Goal: Transaction & Acquisition: Purchase product/service

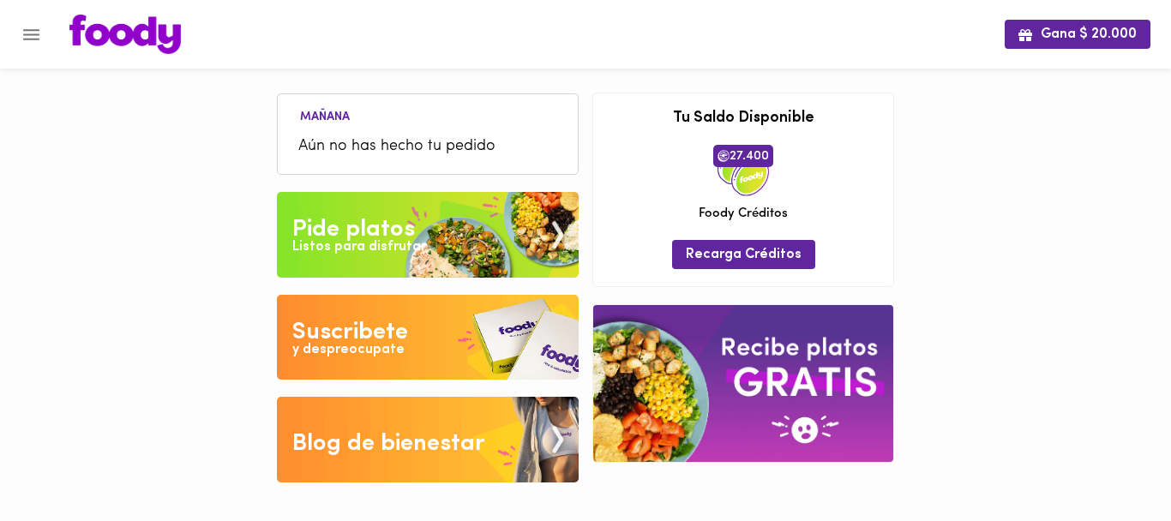
click at [31, 27] on icon "Menu" at bounding box center [31, 34] width 21 height 21
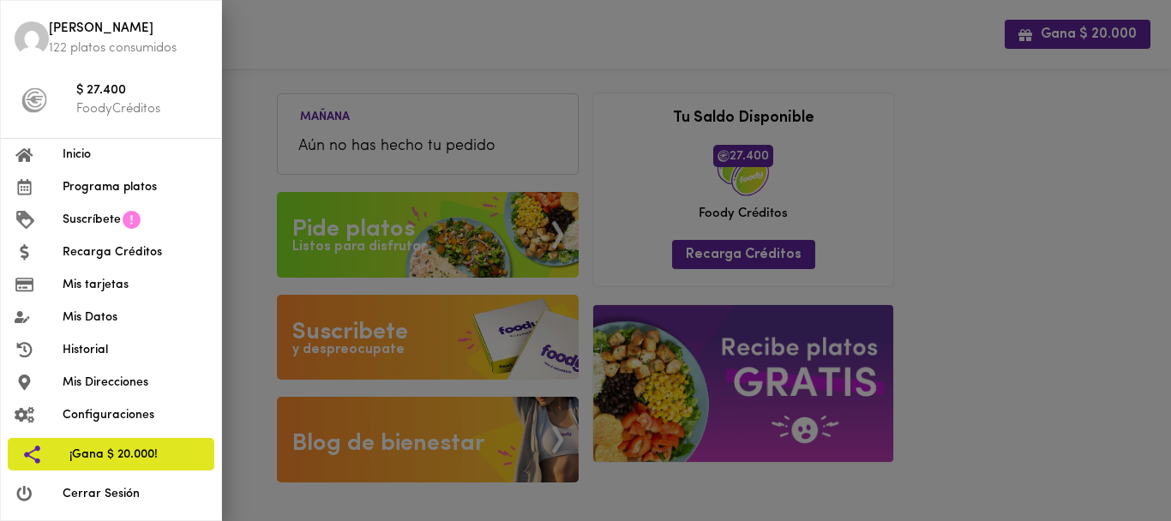
click at [111, 226] on span "Suscríbete" at bounding box center [92, 220] width 58 height 18
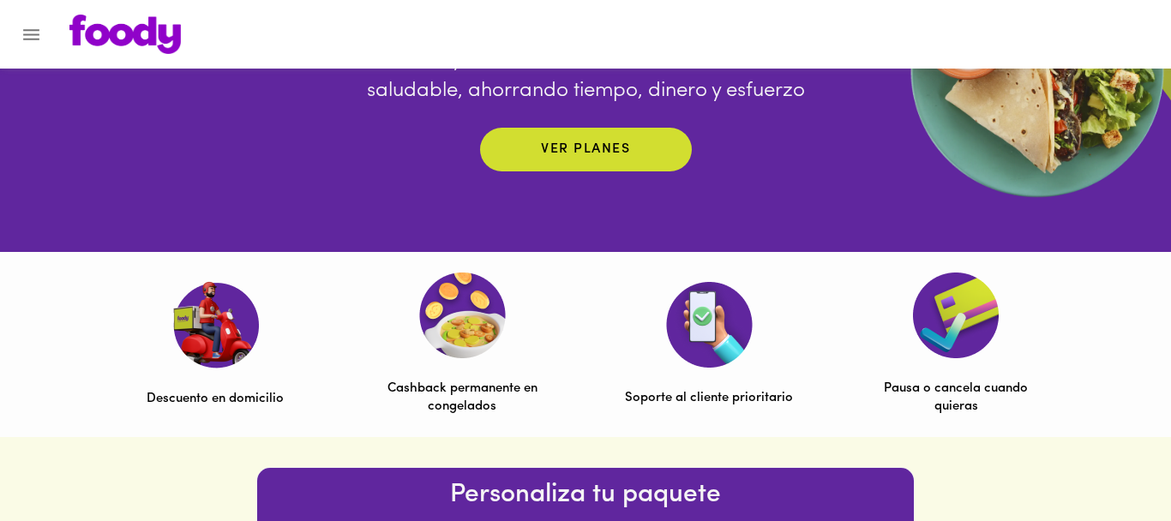
scroll to position [334, 0]
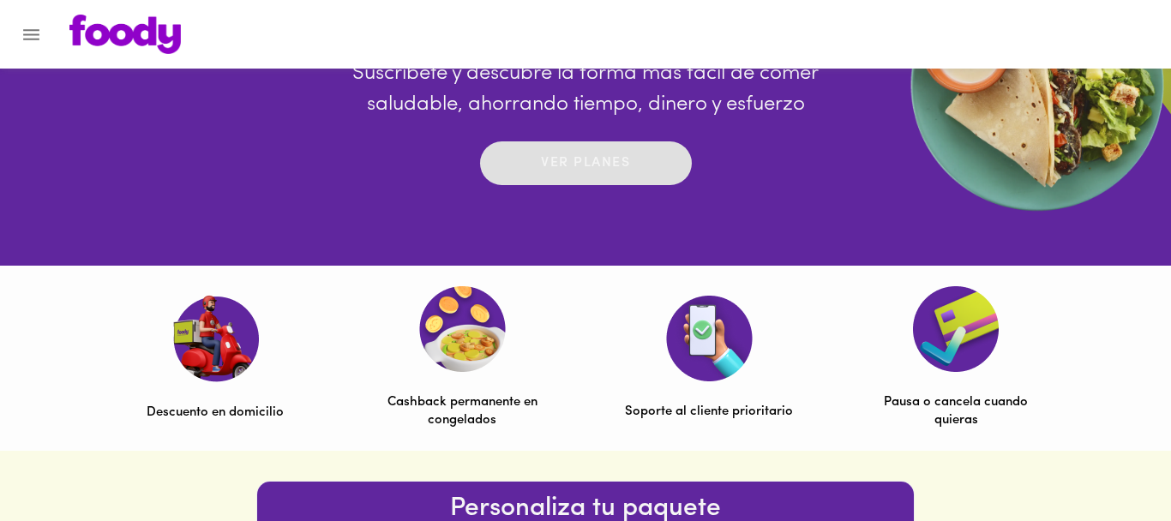
click at [579, 150] on div "Ver planes" at bounding box center [585, 163] width 89 height 27
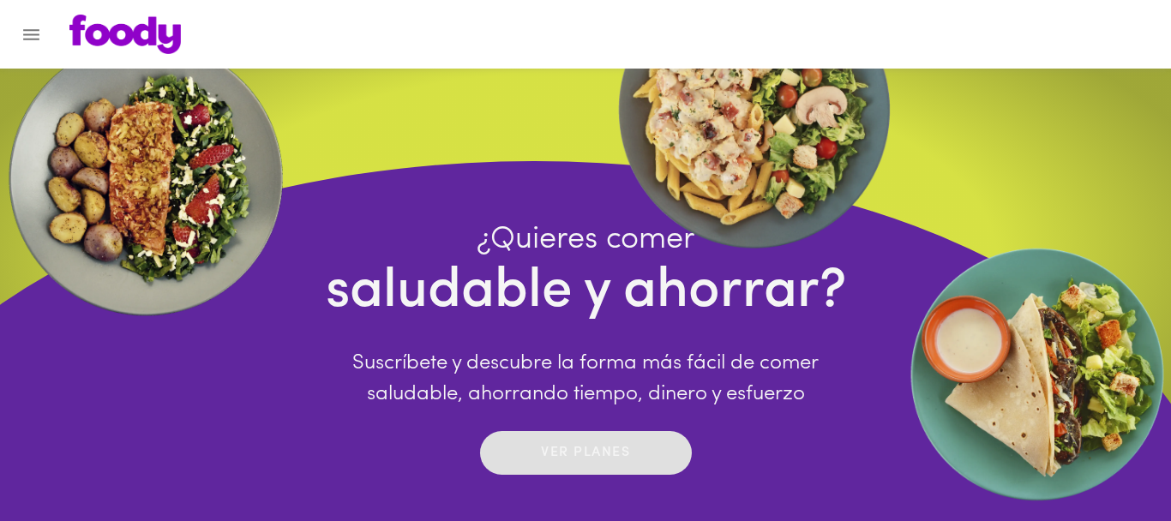
scroll to position [0, 0]
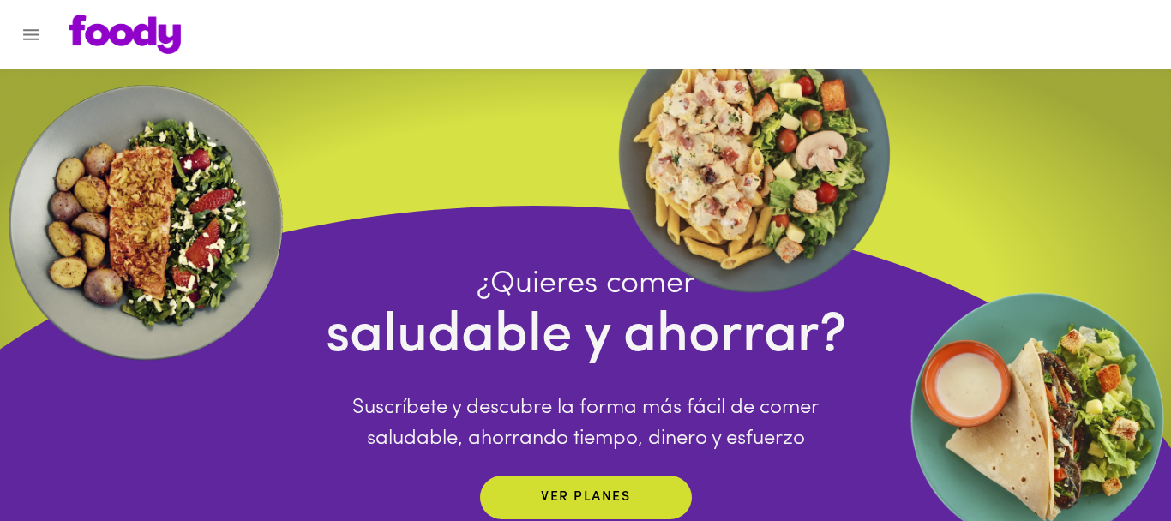
click at [28, 31] on icon "Menu" at bounding box center [31, 34] width 21 height 21
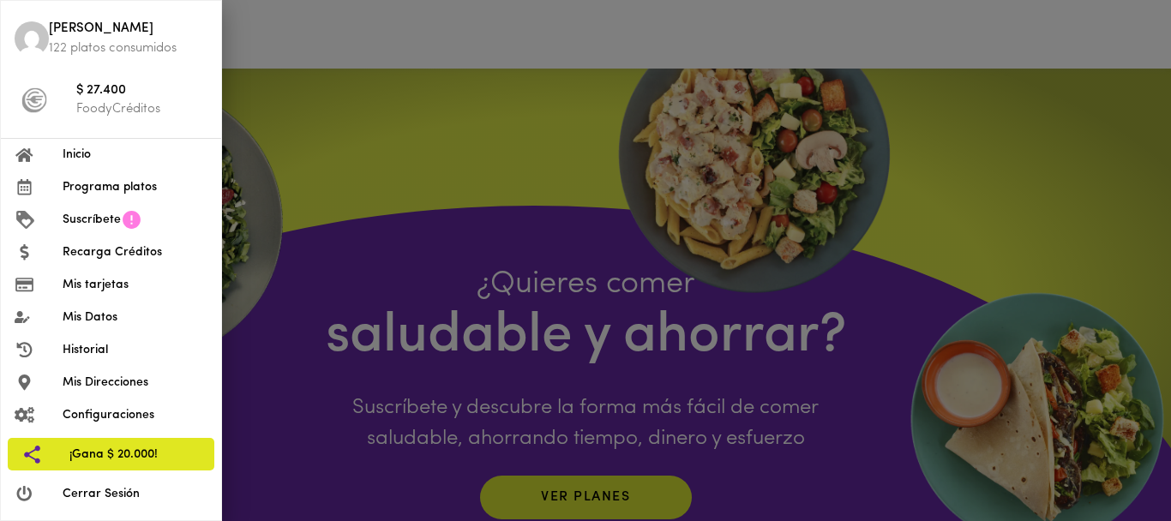
click at [88, 195] on span "Programa platos" at bounding box center [135, 187] width 145 height 18
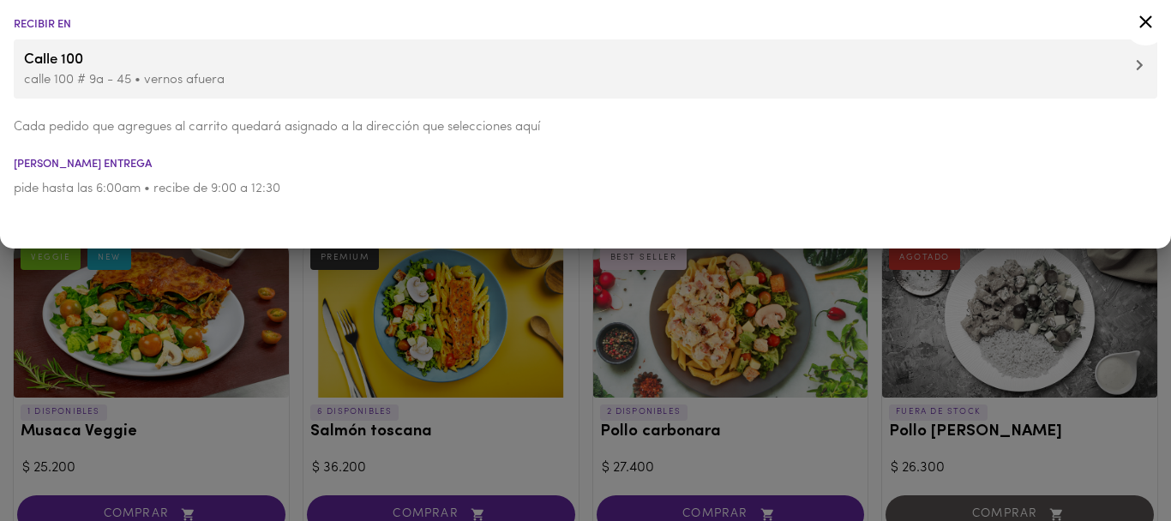
click at [543, 343] on div at bounding box center [585, 260] width 1171 height 521
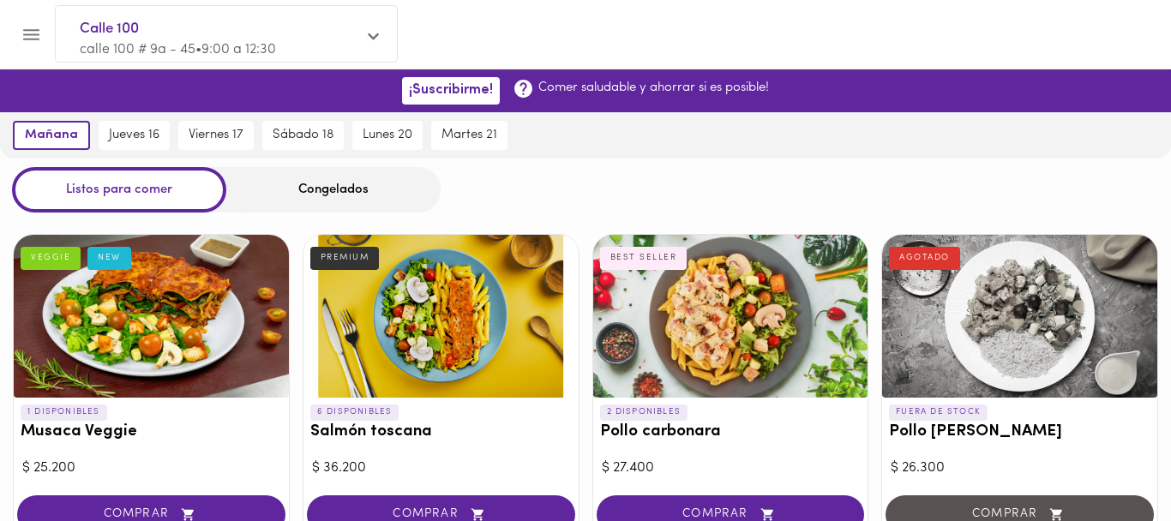
click at [30, 33] on icon "Menu" at bounding box center [31, 34] width 16 height 11
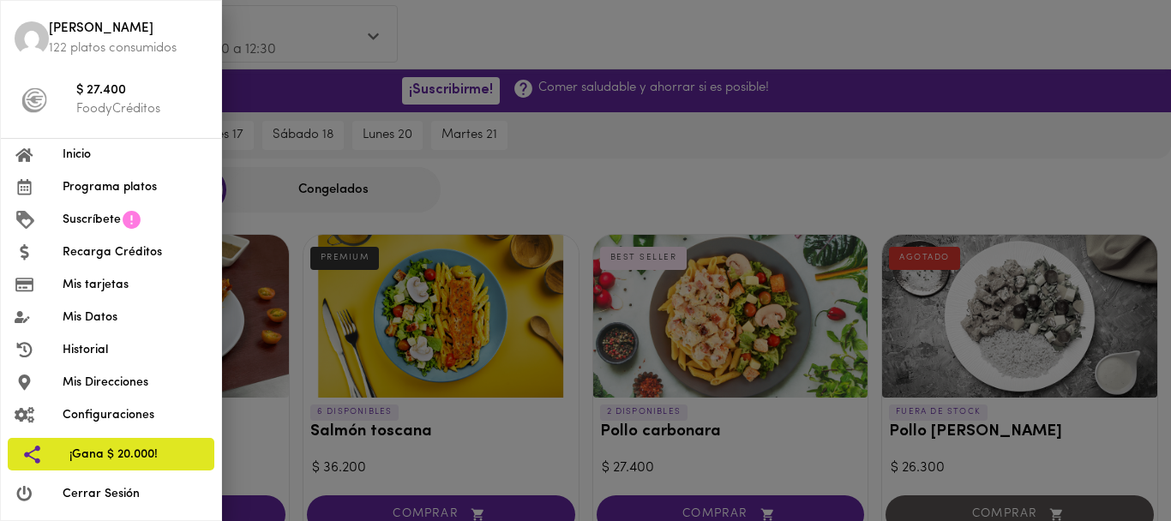
click at [87, 219] on span "Suscríbete" at bounding box center [92, 220] width 58 height 18
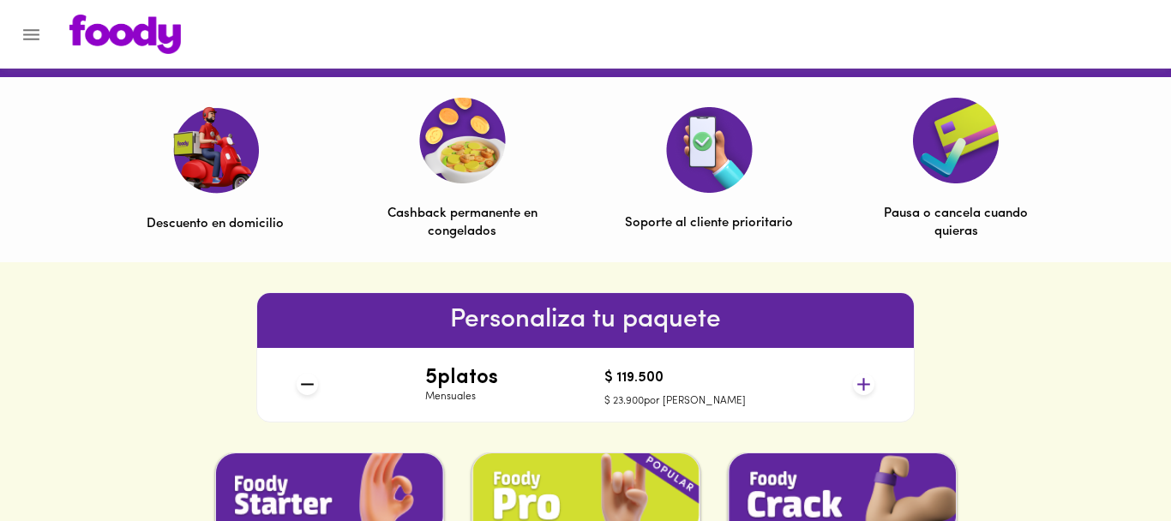
scroll to position [489, 0]
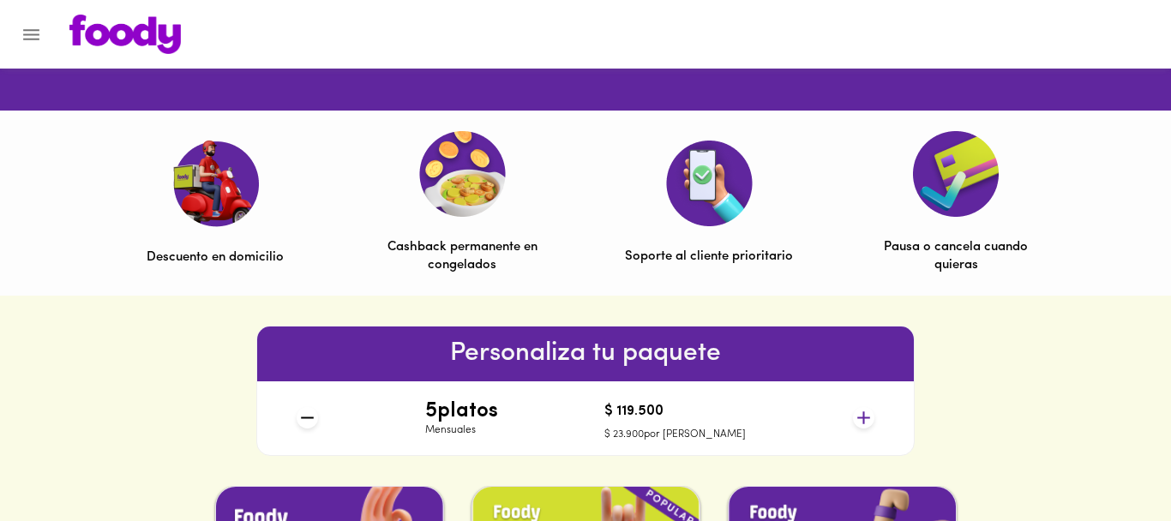
click at [41, 20] on button "Menu" at bounding box center [31, 35] width 42 height 42
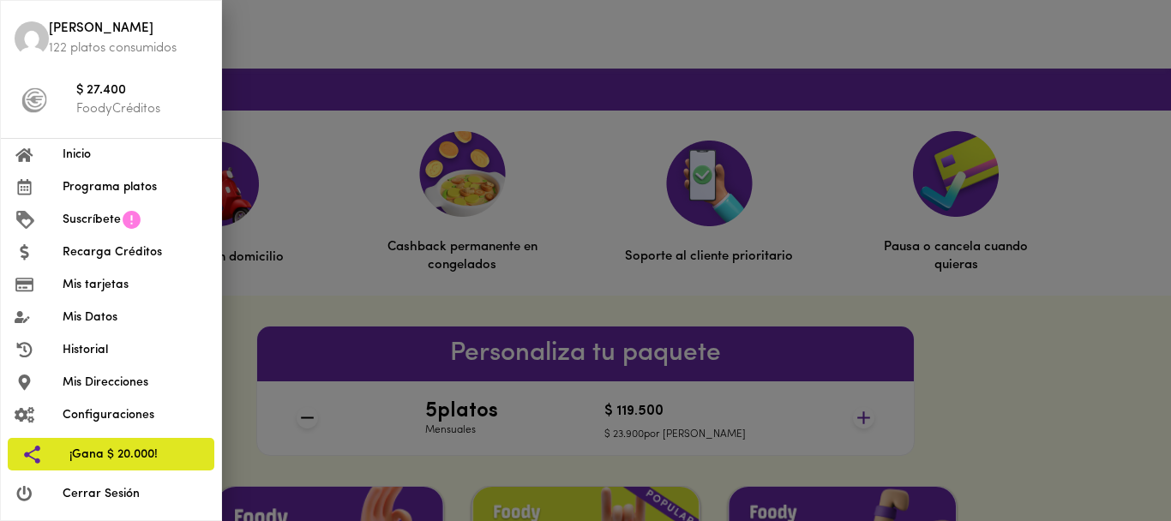
click at [111, 250] on span "Recarga Créditos" at bounding box center [135, 252] width 145 height 18
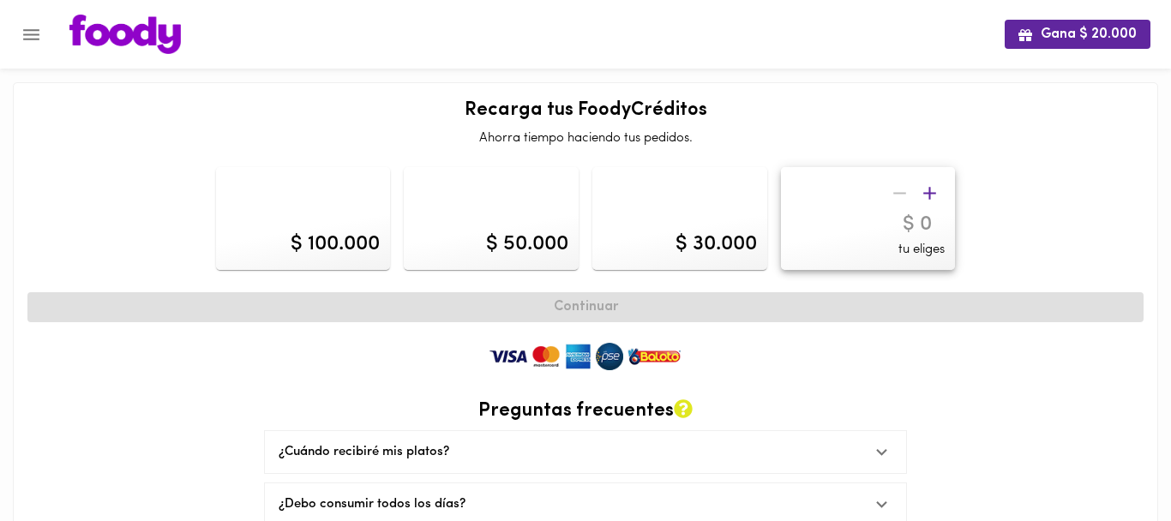
click at [939, 220] on input "1" at bounding box center [868, 225] width 154 height 25
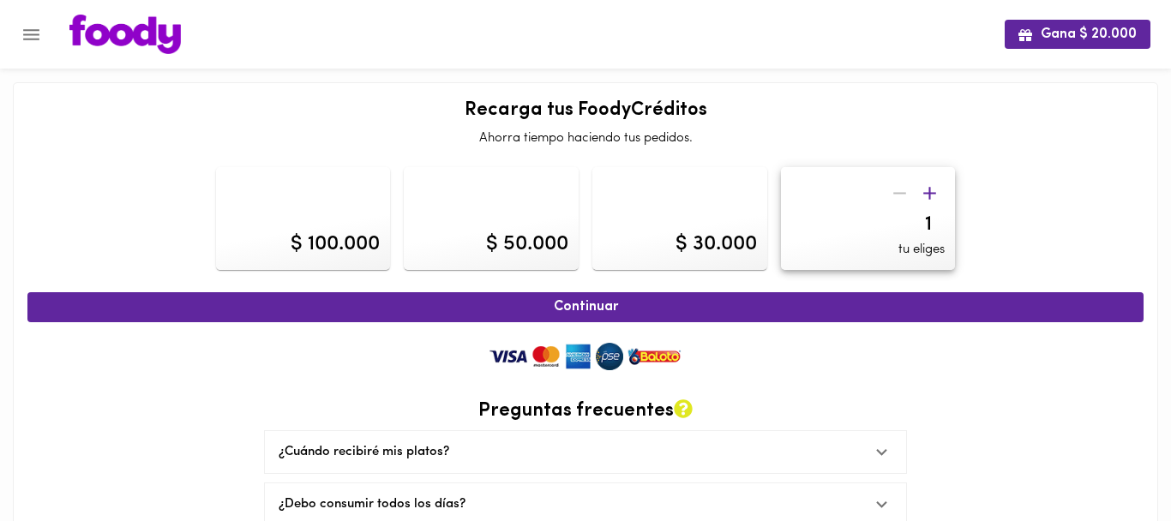
click at [939, 220] on input "2" at bounding box center [868, 225] width 154 height 25
click at [939, 220] on input "3" at bounding box center [868, 225] width 154 height 25
type input "4"
click at [939, 220] on input "4" at bounding box center [868, 225] width 154 height 25
click at [903, 195] on div at bounding box center [915, 193] width 60 height 30
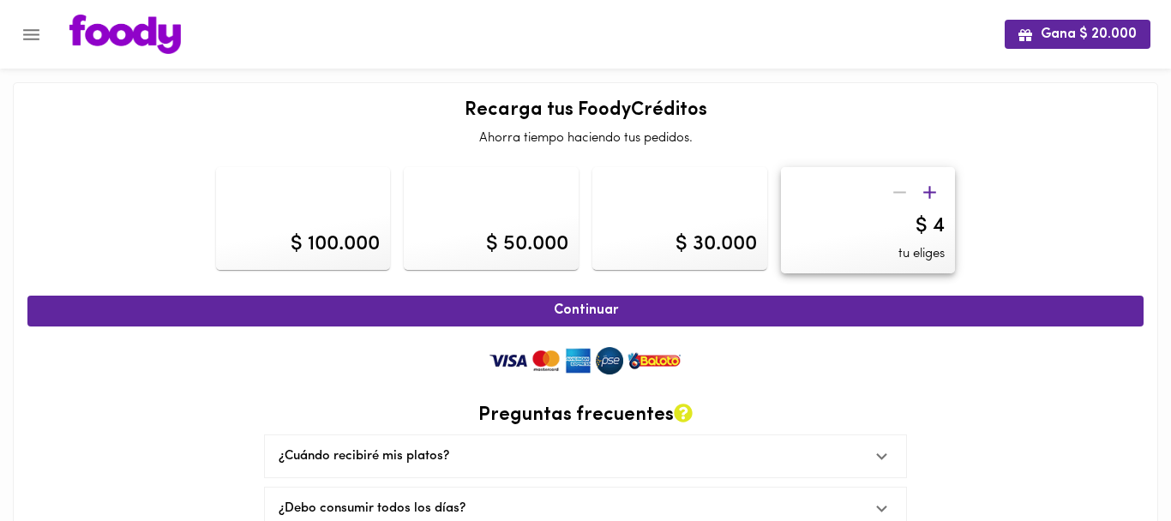
click at [903, 195] on div at bounding box center [915, 192] width 60 height 30
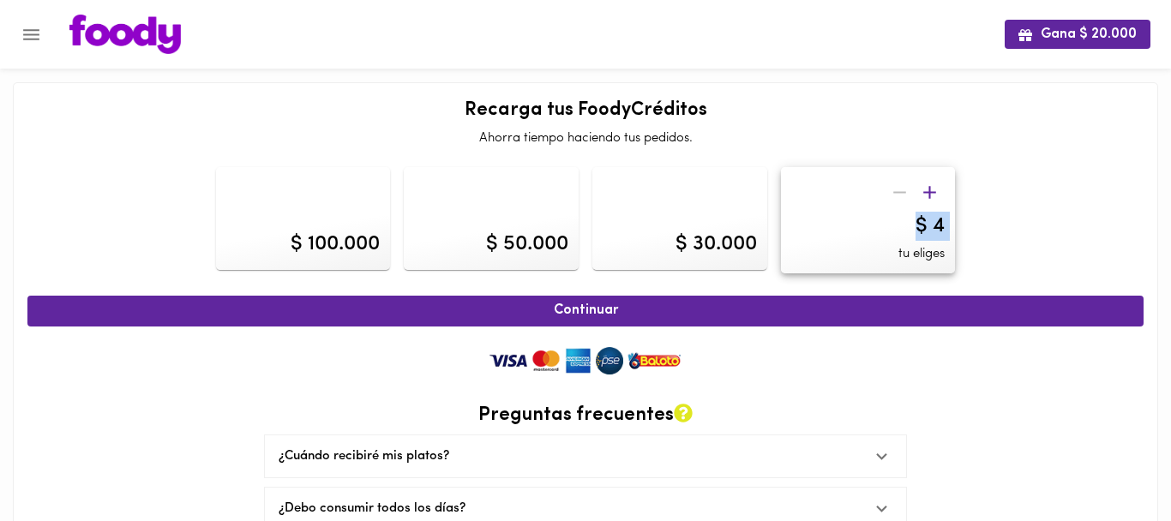
click at [903, 195] on div at bounding box center [915, 192] width 60 height 30
click at [310, 248] on div "$ 100.000" at bounding box center [335, 244] width 89 height 29
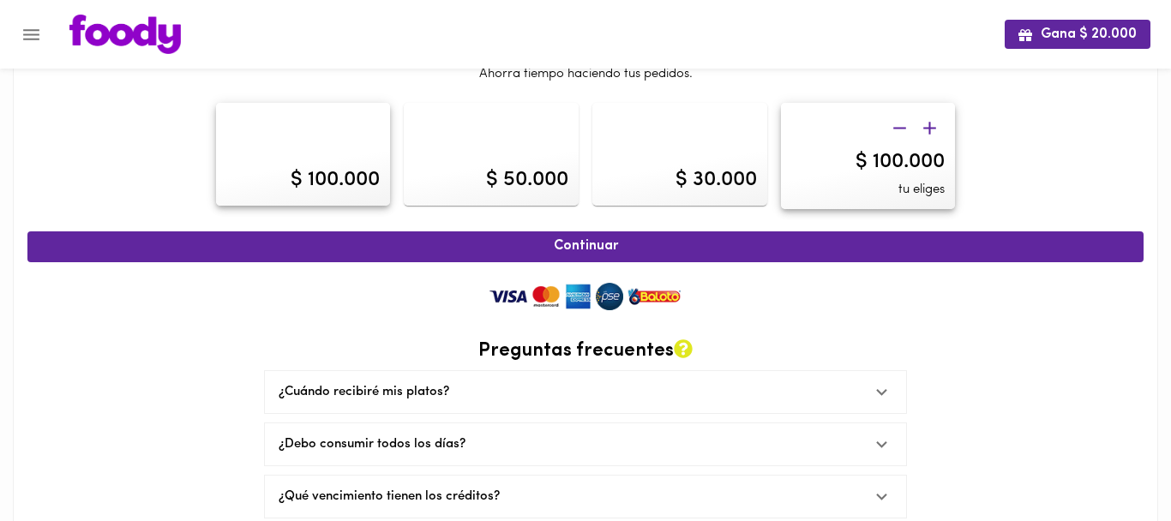
scroll to position [86, 0]
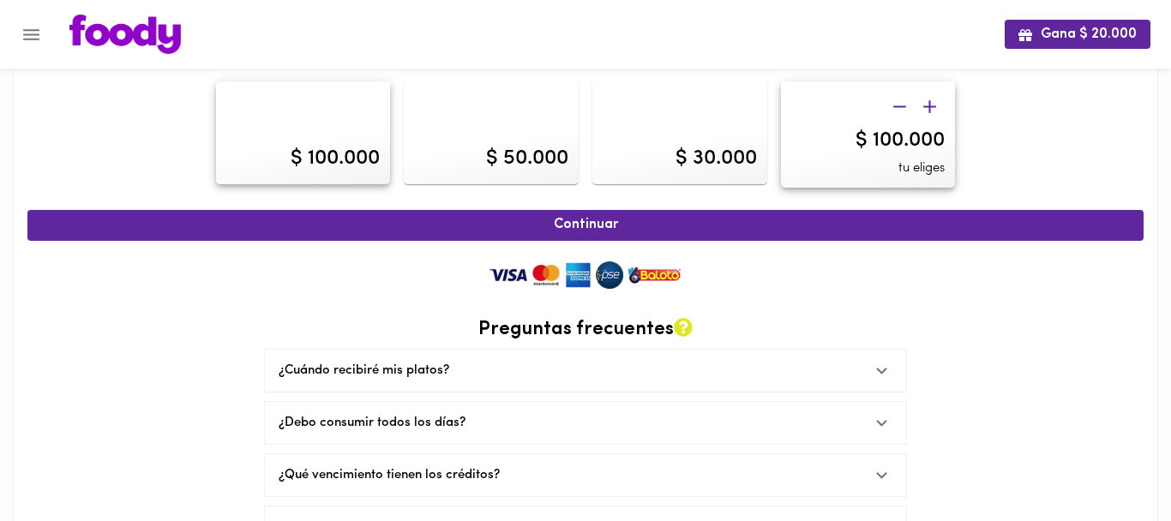
click at [930, 105] on icon "button" at bounding box center [929, 106] width 13 height 13
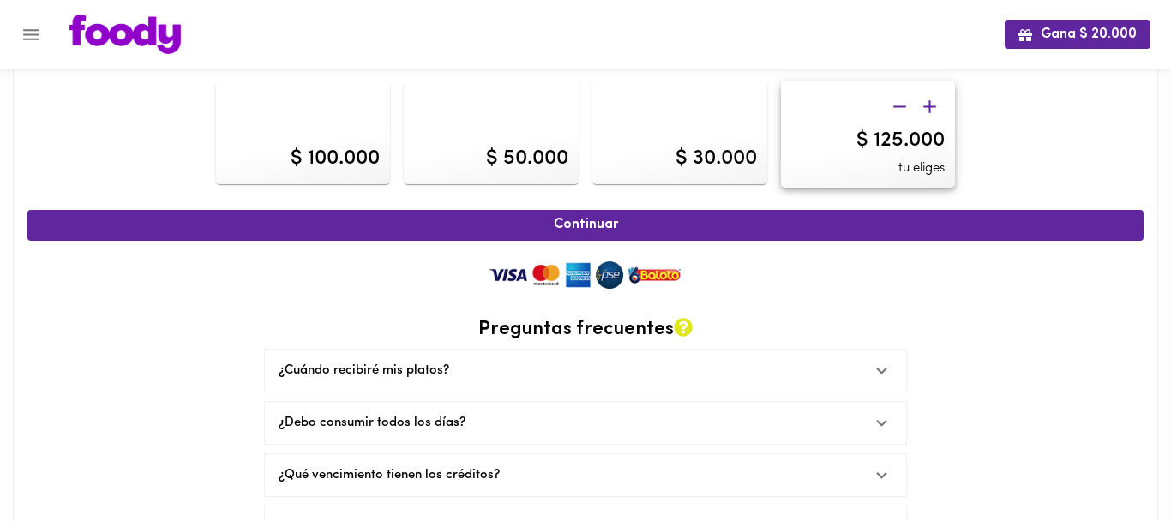
click at [930, 105] on icon "button" at bounding box center [929, 106] width 13 height 13
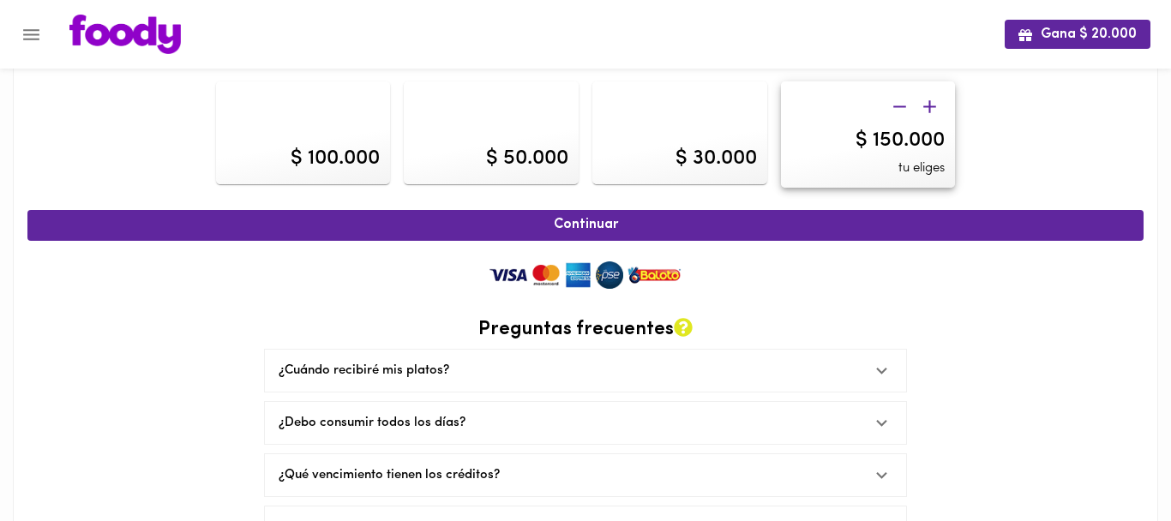
click at [999, 159] on div "$ 100.000 $ 50.000 $ 30.000 $ 150.000 tu eliges" at bounding box center [586, 135] width 1130 height 121
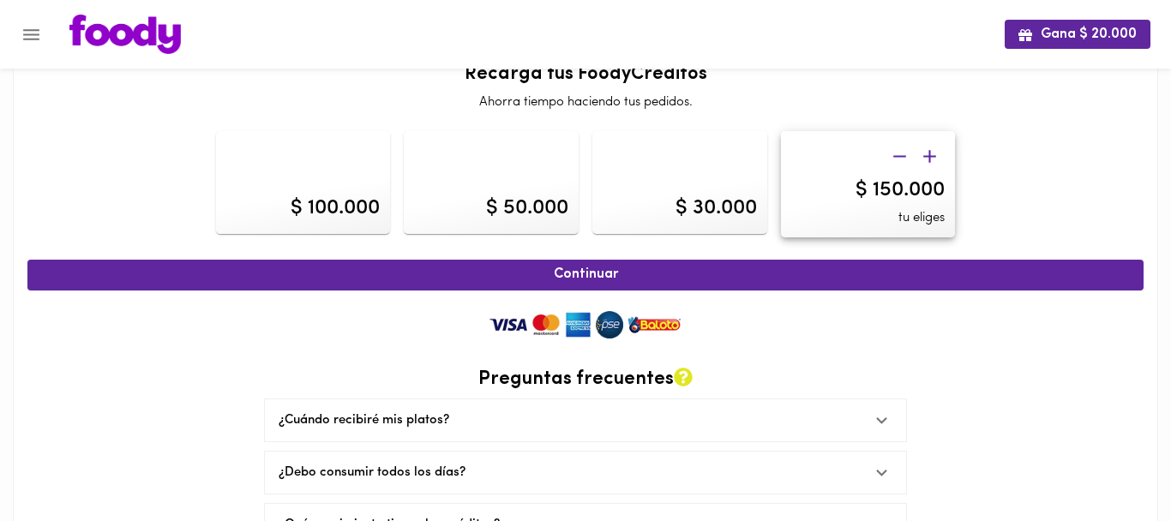
scroll to position [0, 0]
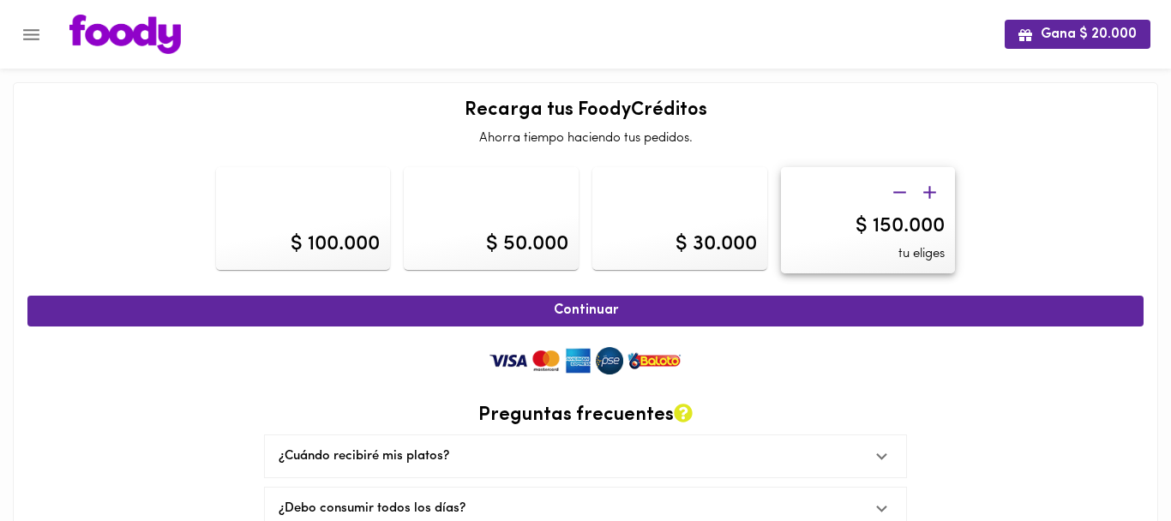
click at [887, 227] on div "$ 150.000" at bounding box center [899, 226] width 89 height 29
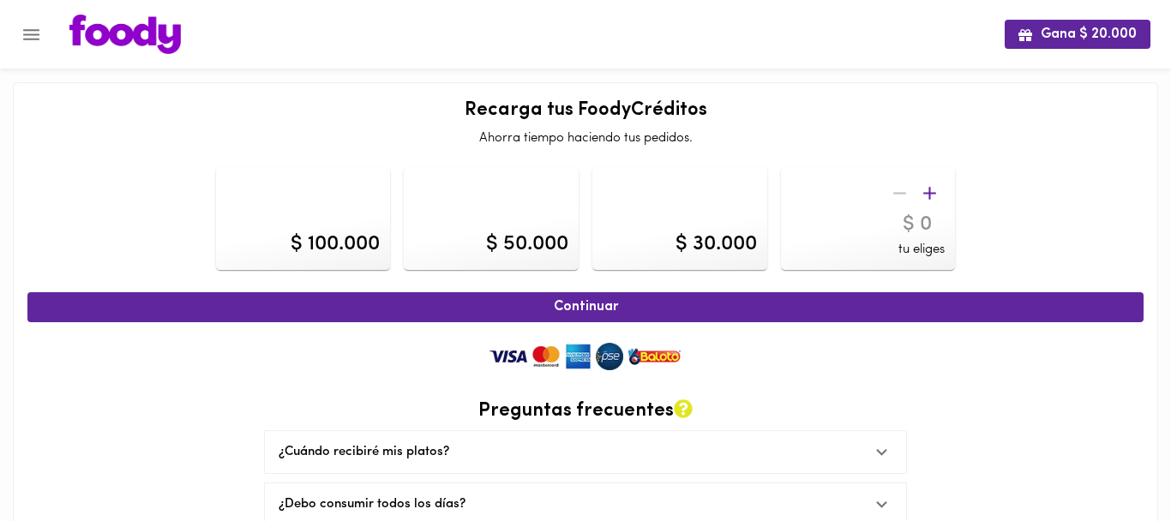
click at [280, 243] on div "$ 100.000" at bounding box center [303, 218] width 175 height 103
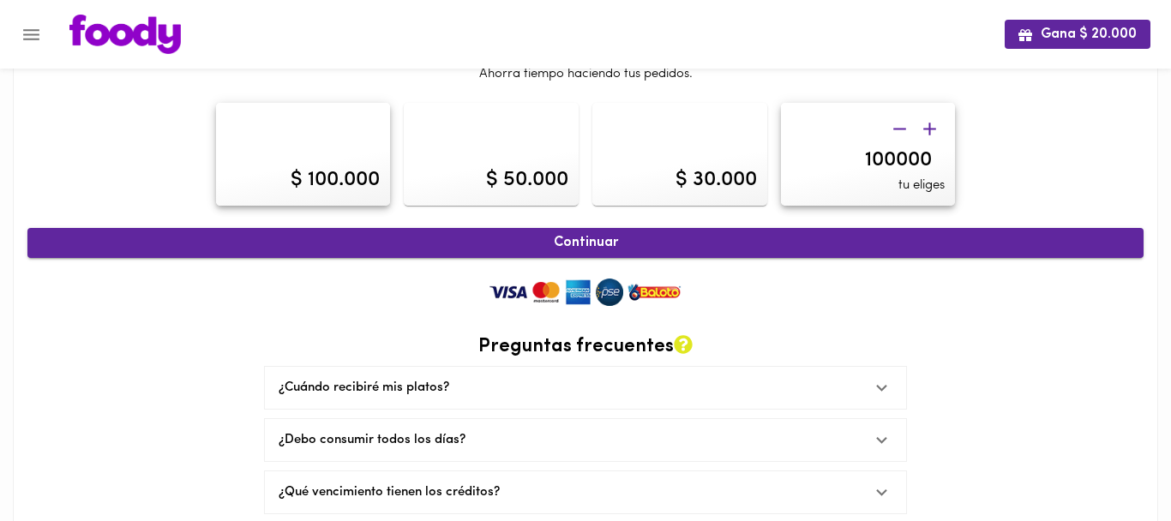
scroll to position [86, 0]
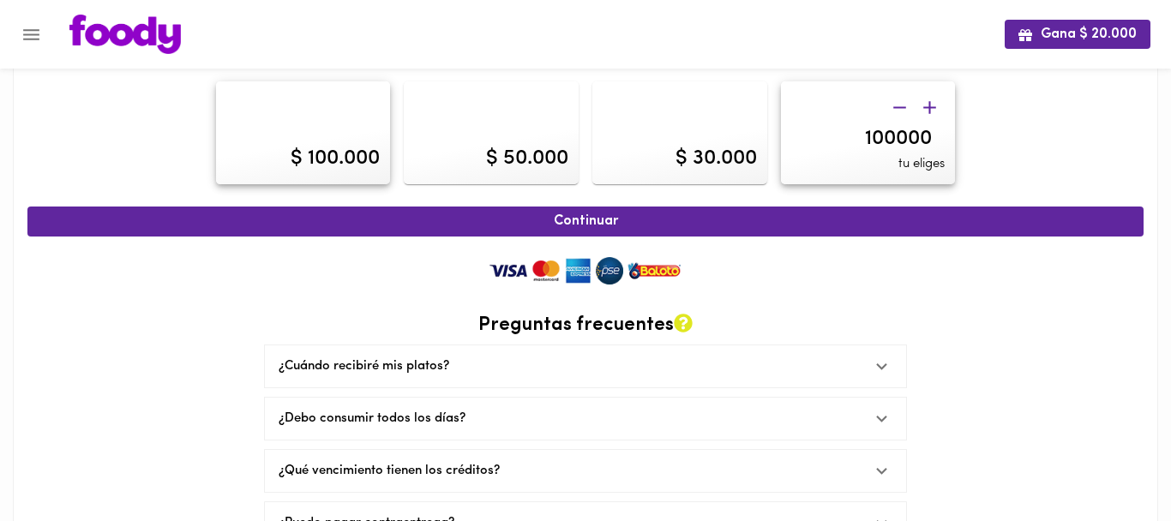
click at [928, 110] on icon "button" at bounding box center [929, 107] width 13 height 13
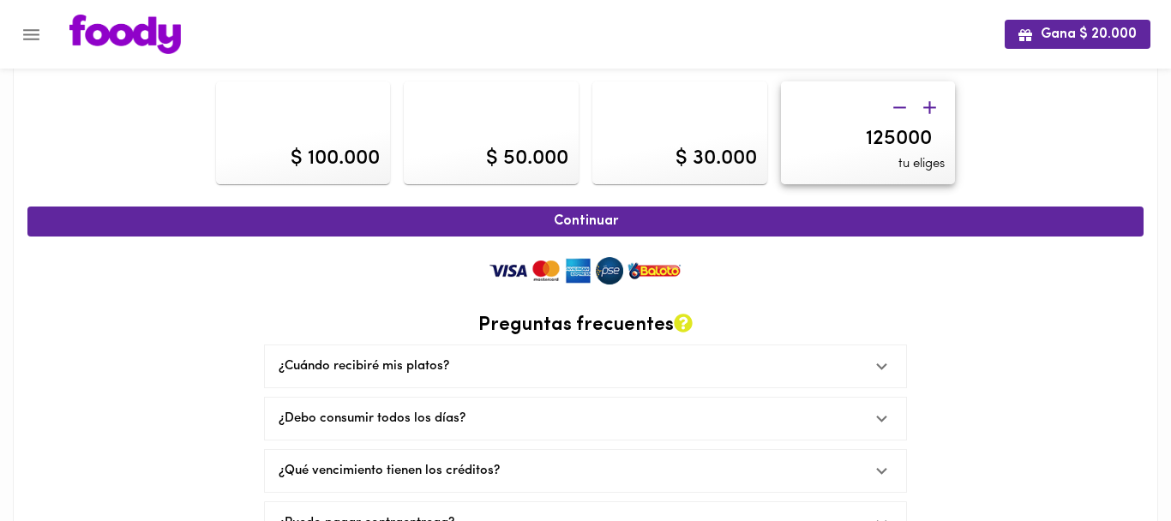
click at [928, 110] on icon "button" at bounding box center [929, 107] width 13 height 13
click at [932, 98] on icon "button" at bounding box center [929, 107] width 21 height 21
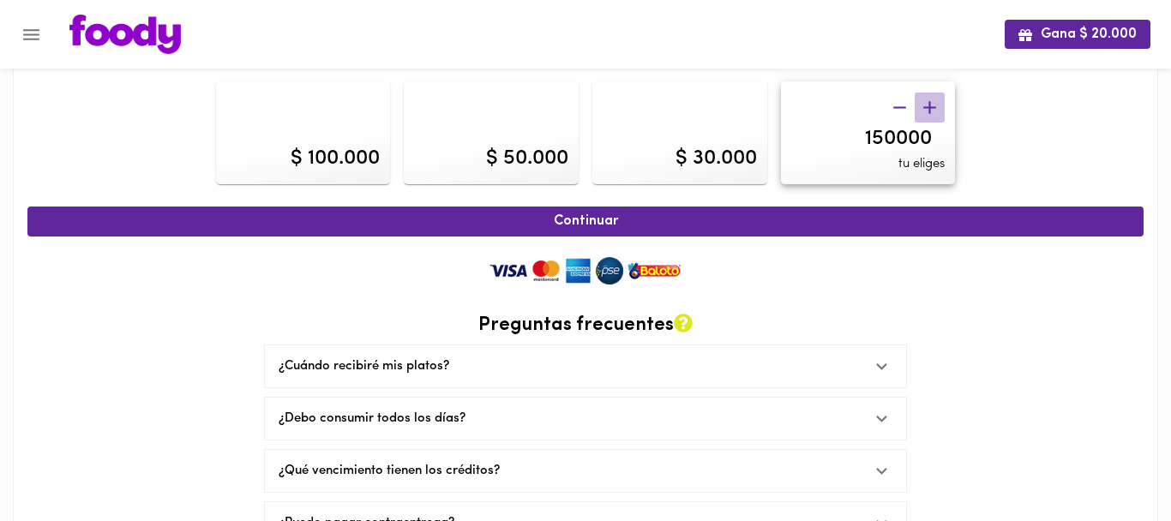
click at [932, 98] on icon "button" at bounding box center [929, 107] width 21 height 21
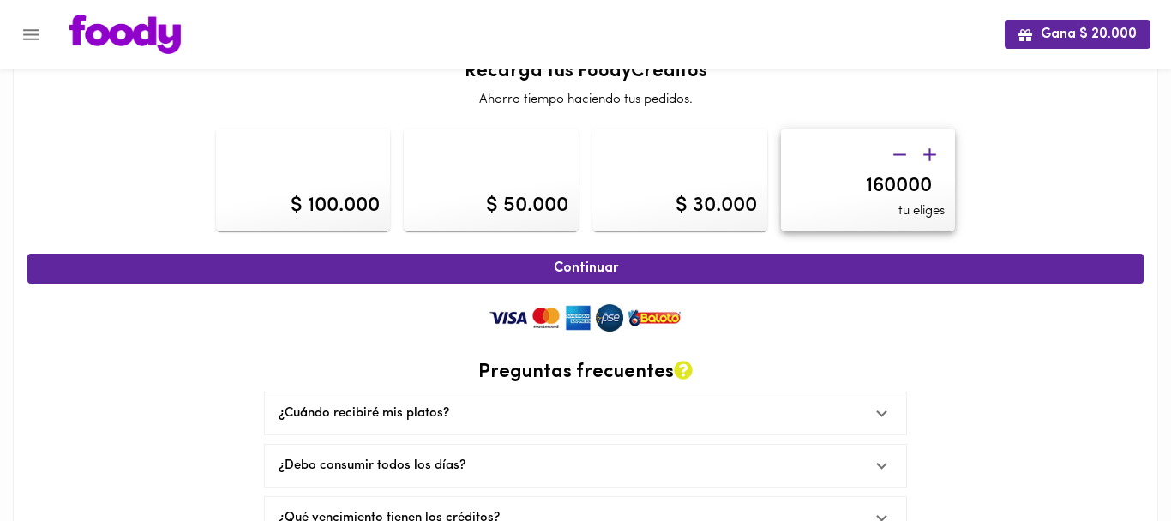
scroll to position [35, 0]
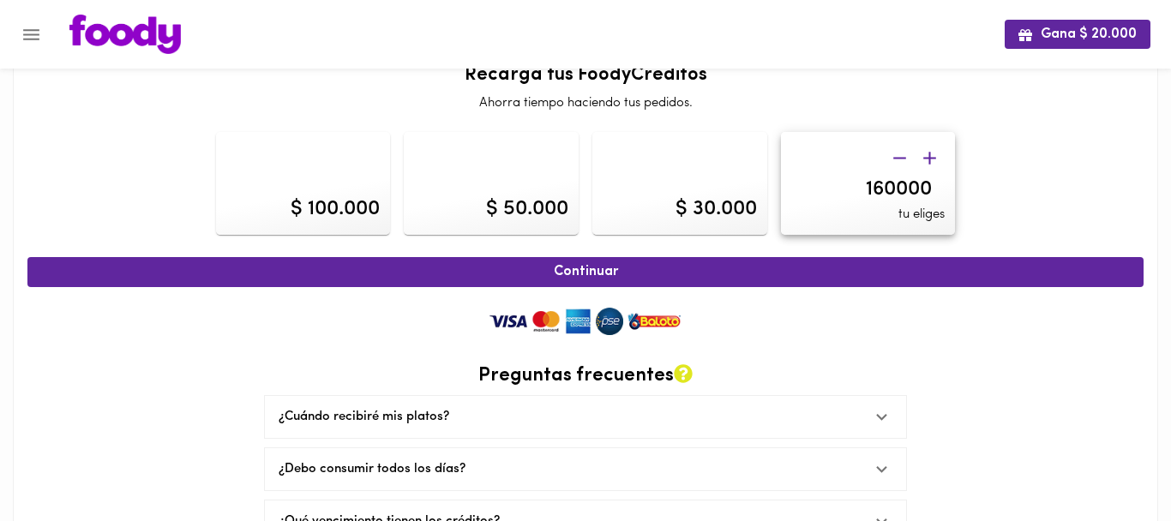
click at [935, 153] on icon "button" at bounding box center [929, 157] width 21 height 21
click at [928, 155] on icon "button" at bounding box center [929, 157] width 21 height 21
type input "170000"
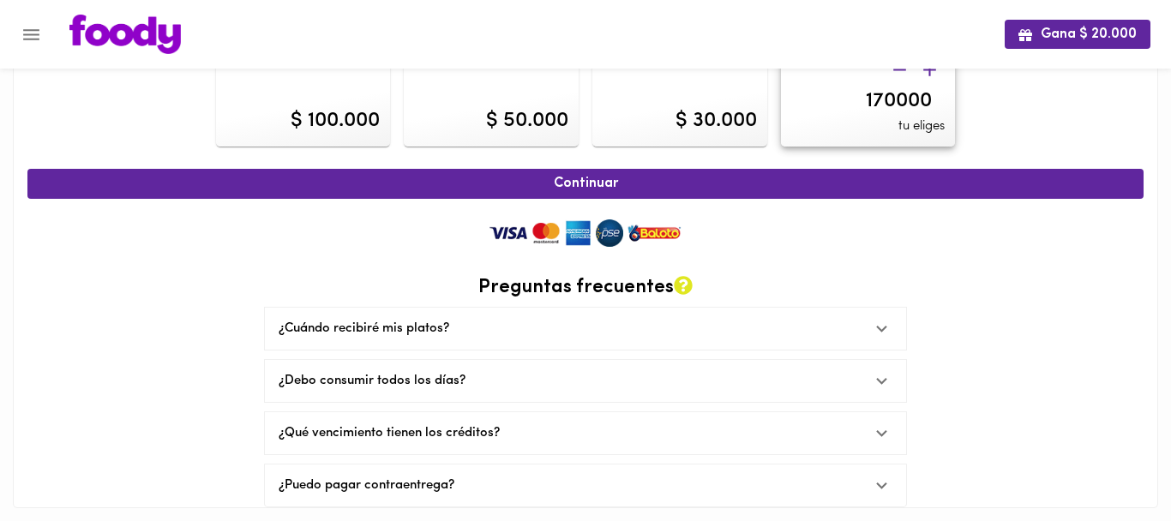
scroll to position [129, 0]
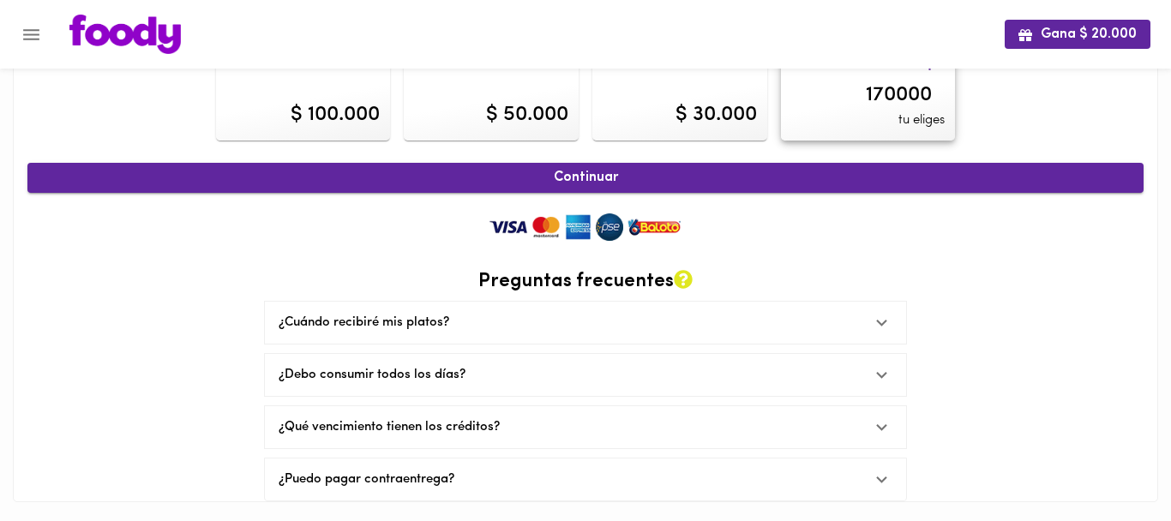
click at [867, 170] on span "Continuar" at bounding box center [585, 178] width 1078 height 16
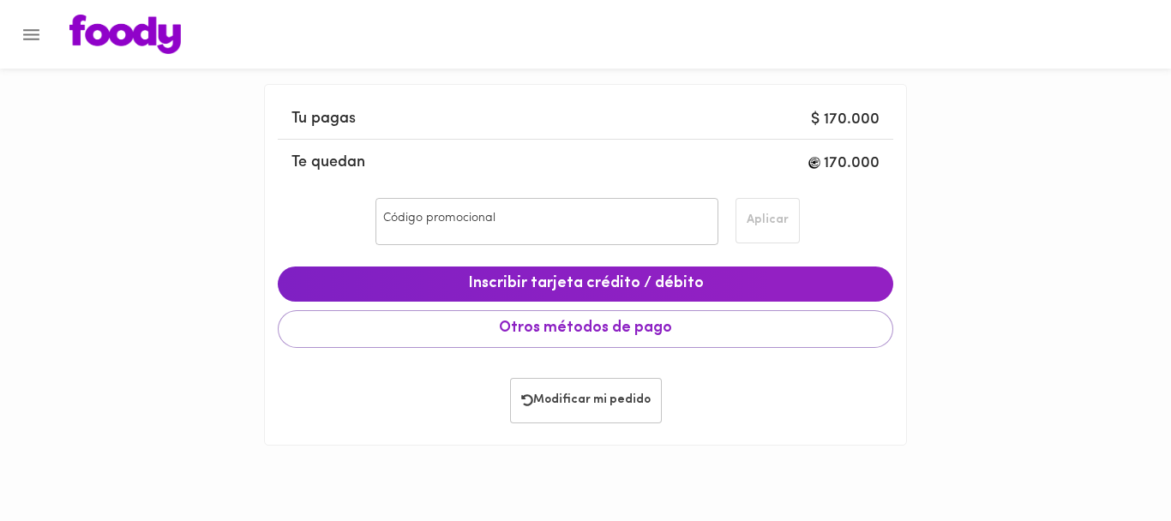
click at [654, 230] on input "Código promocional" at bounding box center [546, 221] width 342 height 47
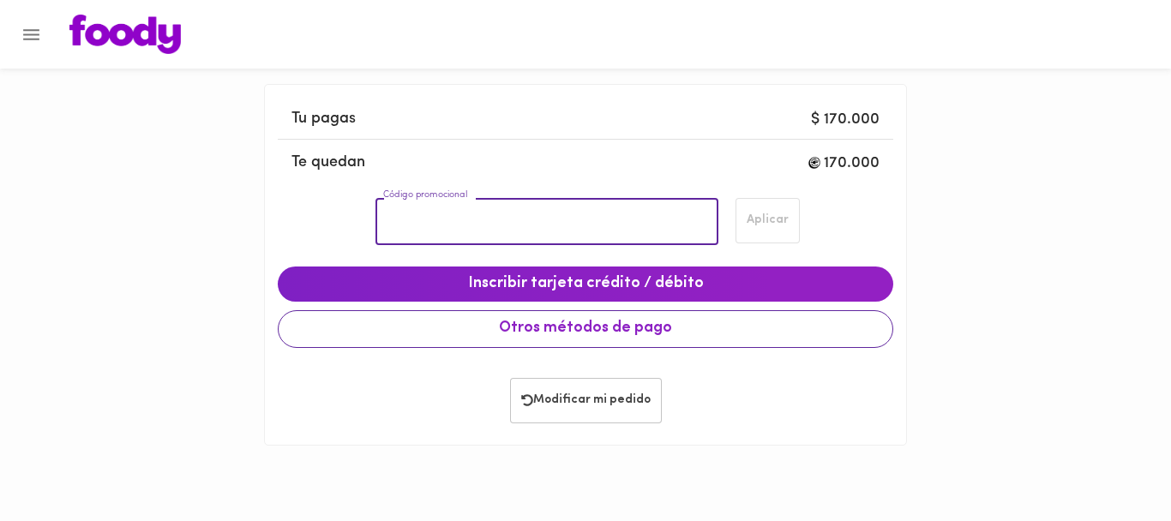
click at [627, 325] on span "Otros métodos de pago" at bounding box center [585, 329] width 586 height 19
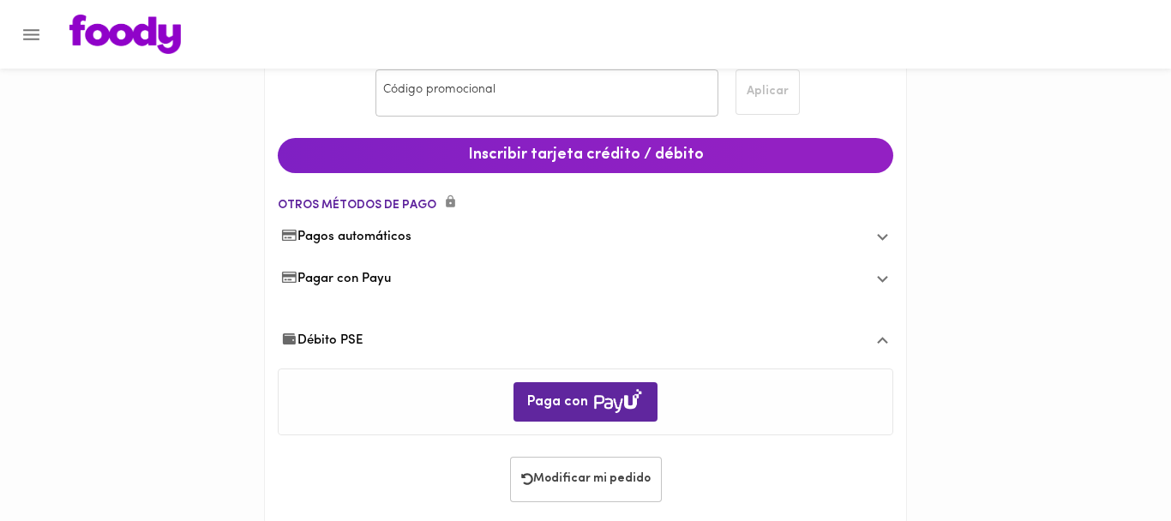
scroll to position [158, 0]
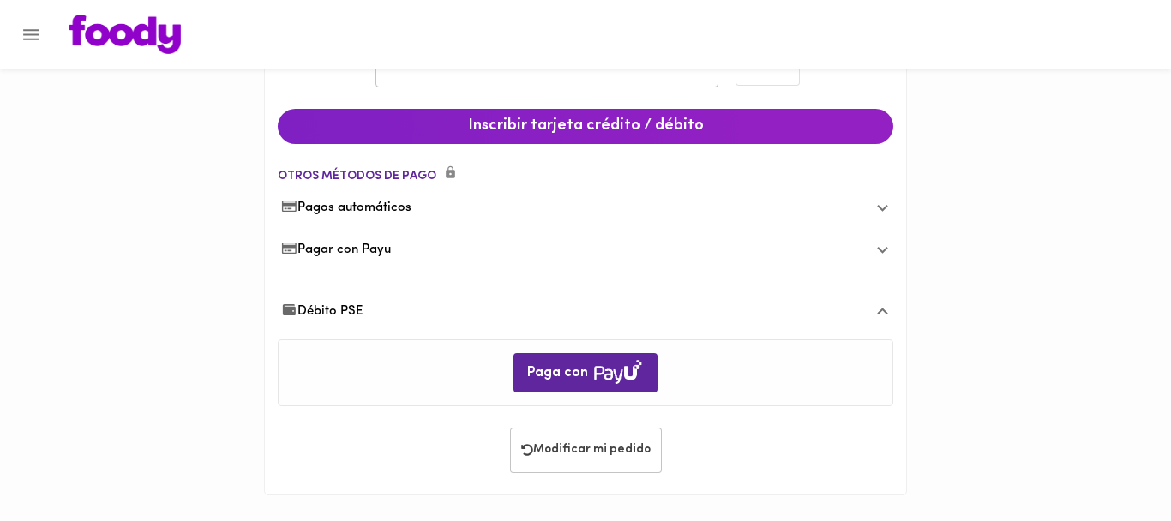
click at [358, 297] on div "Débito PSE" at bounding box center [585, 312] width 615 height 55
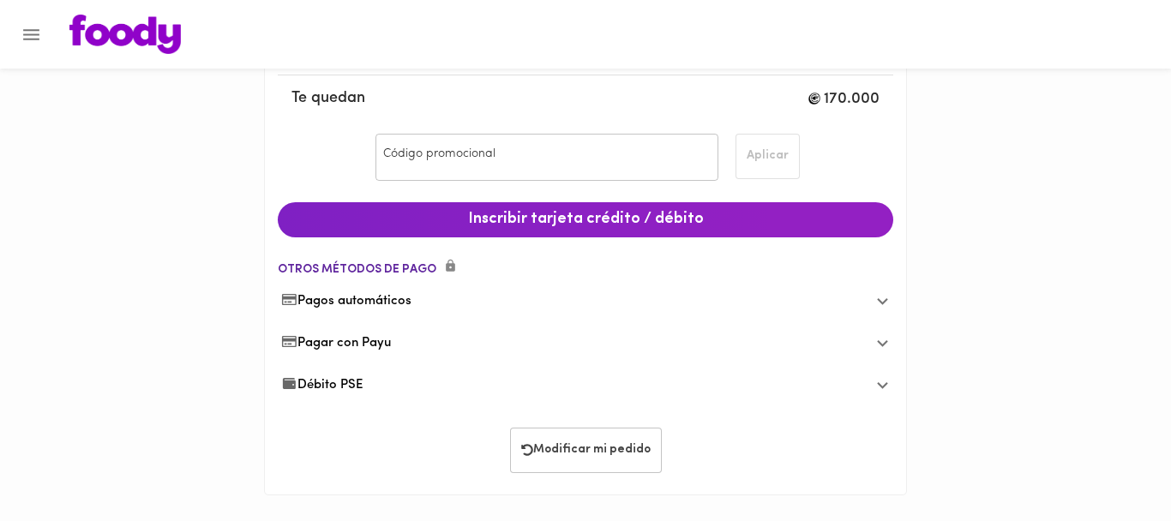
scroll to position [64, 0]
click at [354, 388] on span "Débito PSE" at bounding box center [322, 385] width 82 height 18
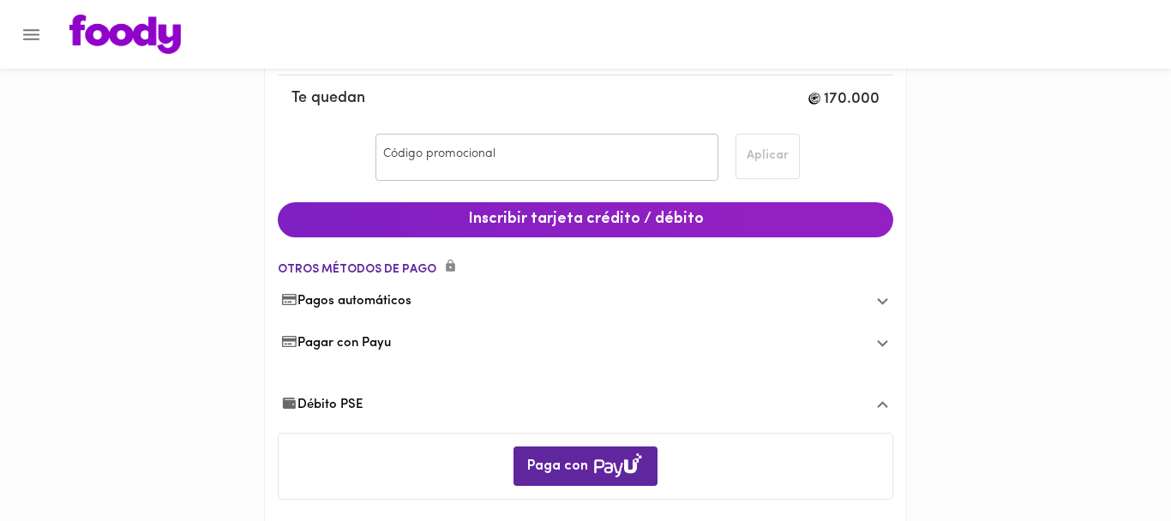
scroll to position [158, 0]
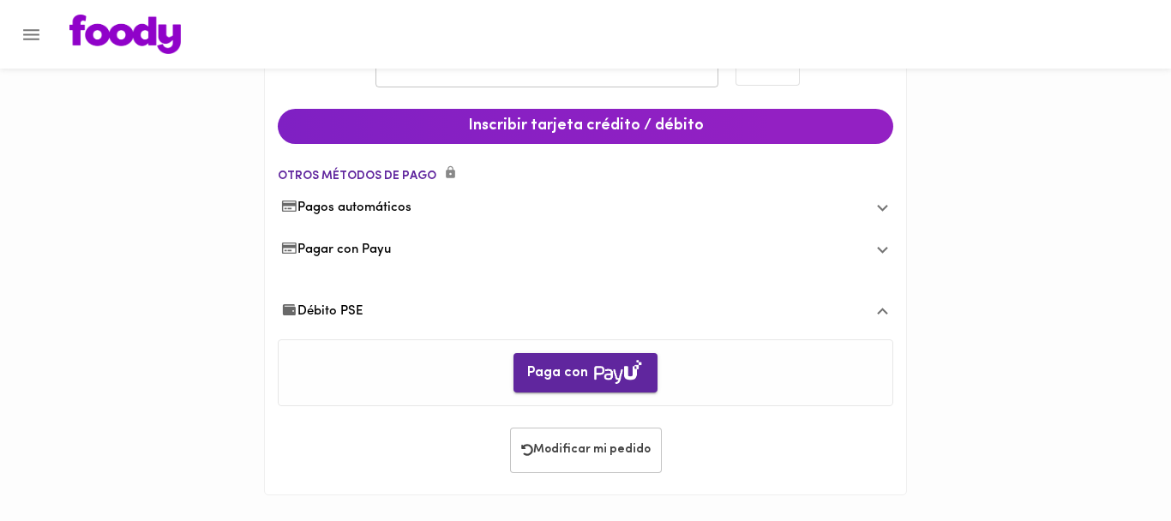
click at [547, 376] on span "Paga con" at bounding box center [585, 373] width 117 height 27
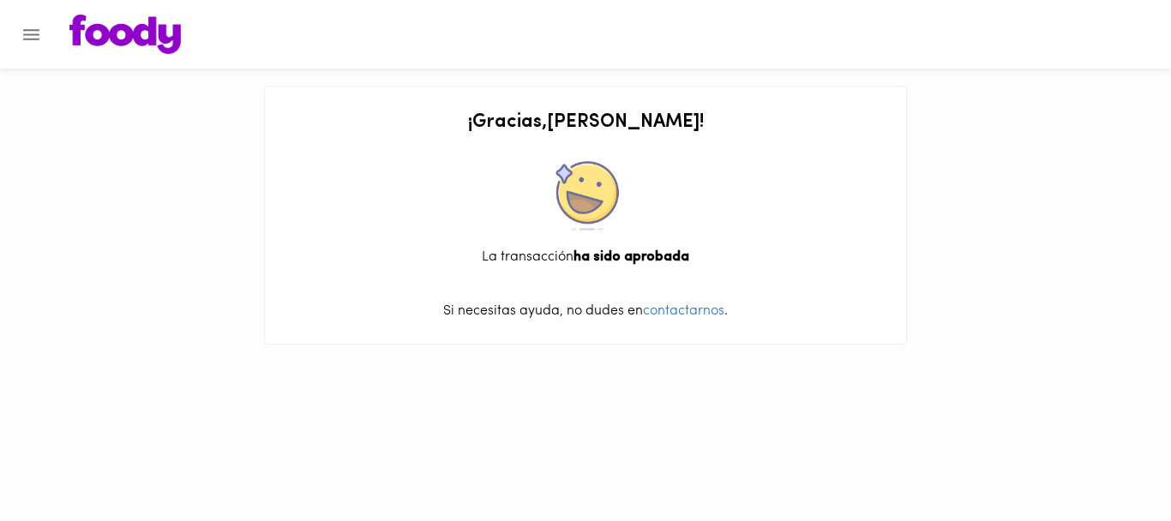
click at [9, 31] on div at bounding box center [8, 260] width 17 height 521
click at [33, 31] on icon "Menu" at bounding box center [31, 34] width 21 height 21
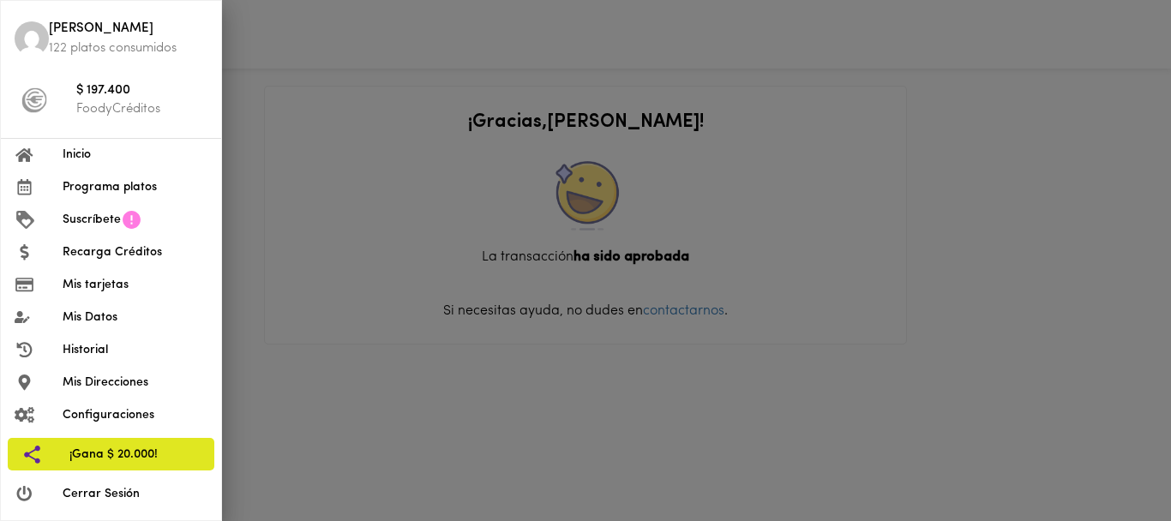
click at [73, 181] on span "Programa platos" at bounding box center [135, 187] width 145 height 18
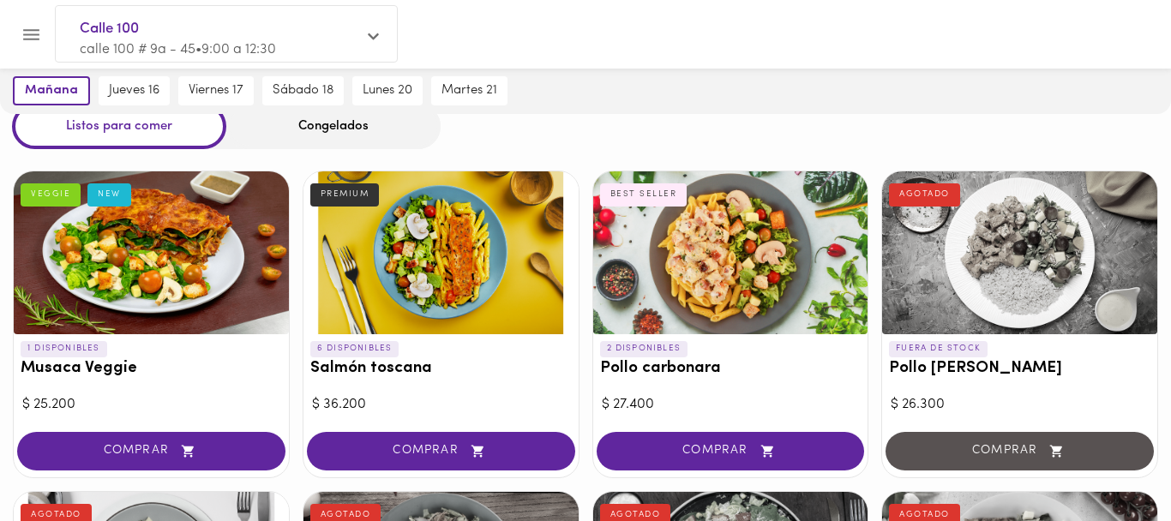
scroll to position [66, 0]
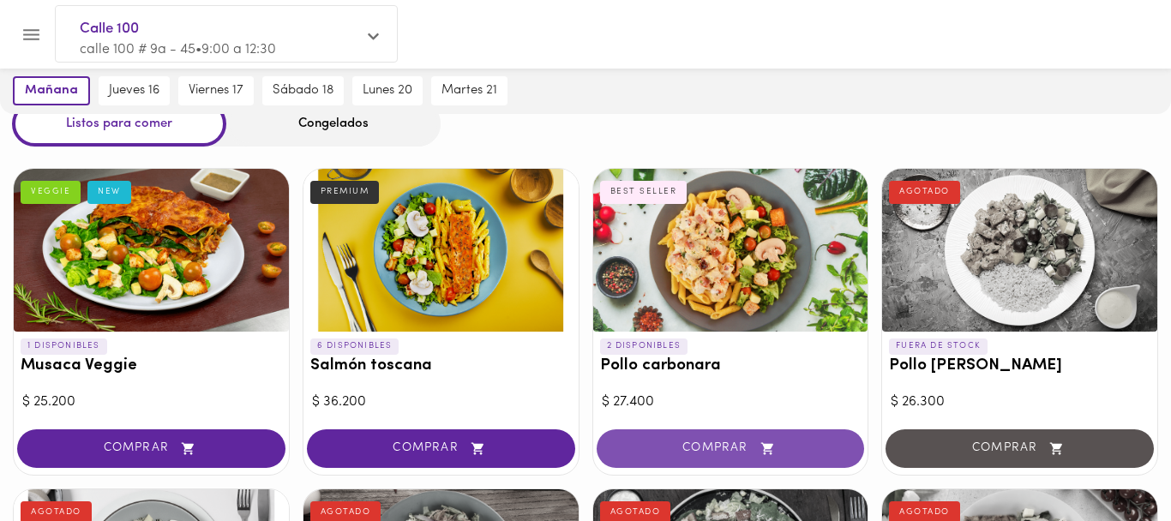
click at [737, 457] on button "COMPRAR" at bounding box center [731, 448] width 268 height 39
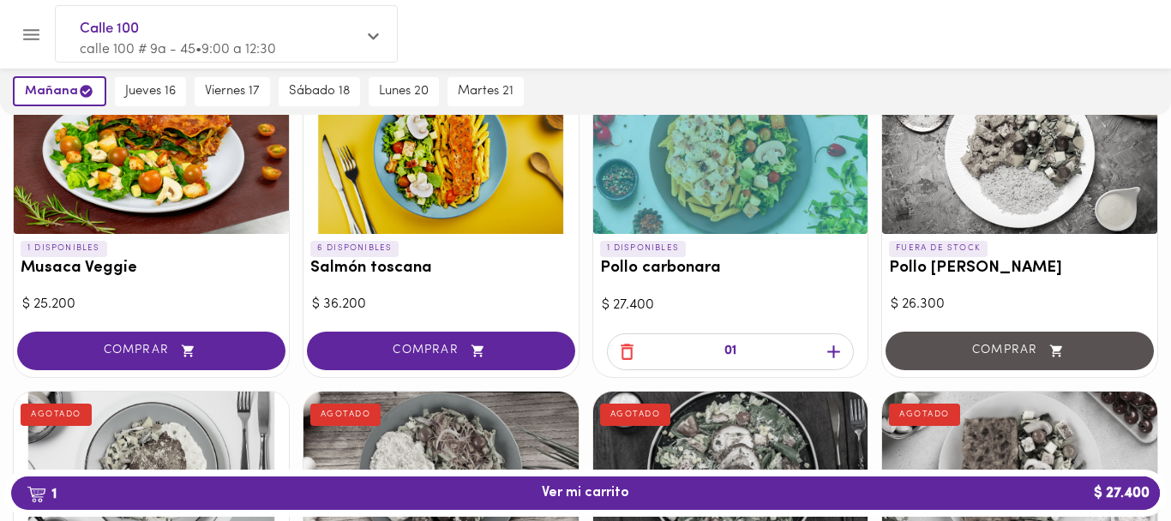
scroll to position [0, 0]
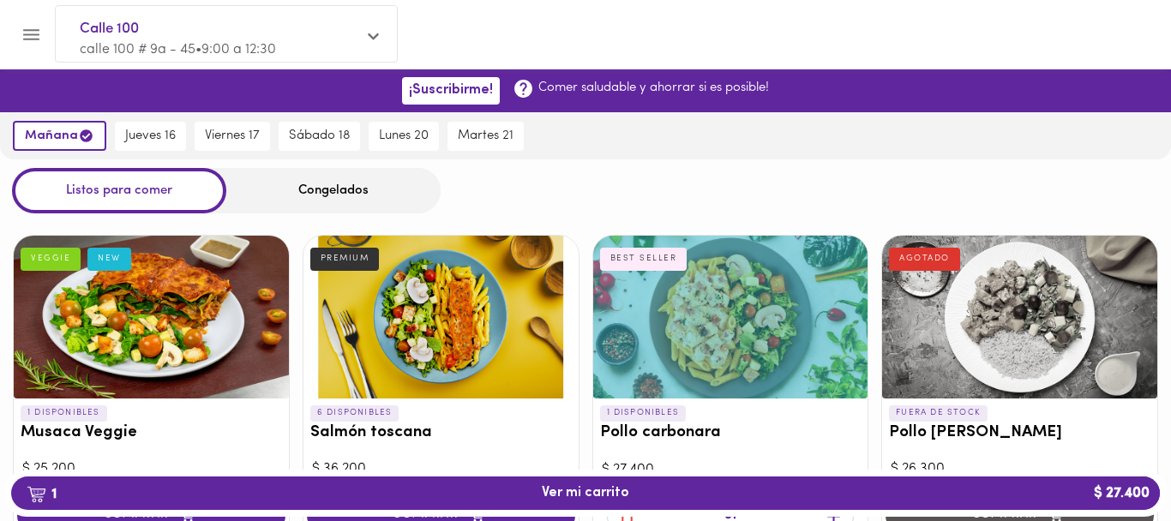
click at [417, 51] on div at bounding box center [601, 34] width 1098 height 39
click at [357, 40] on div "Calle 100 calle 100 # 9a - 45 • 9:00 a 12:30" at bounding box center [226, 38] width 341 height 65
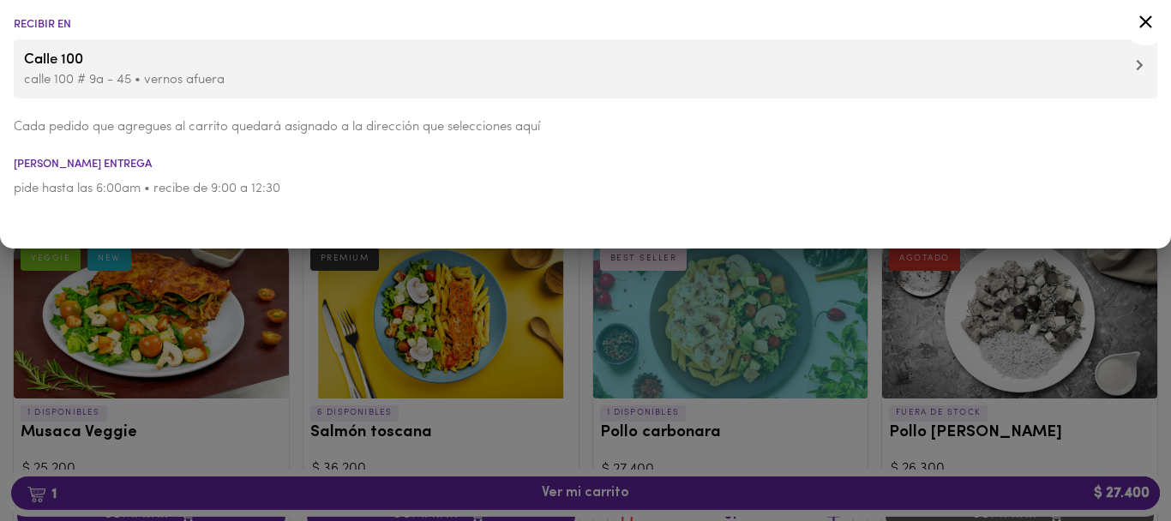
click at [294, 82] on p "calle 100 # 9a - 45 • vernos afuera" at bounding box center [585, 80] width 1123 height 18
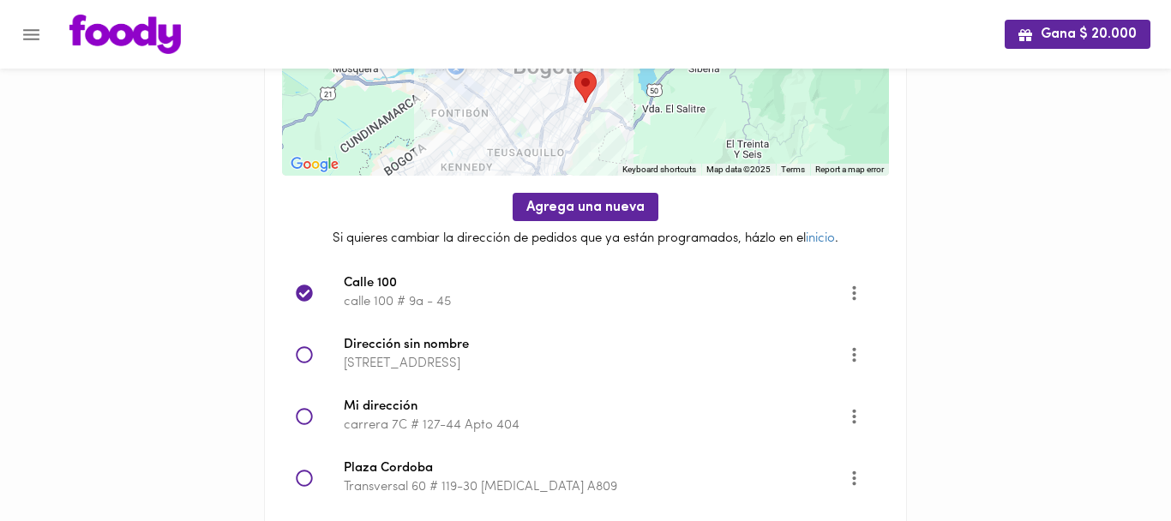
scroll to position [120, 0]
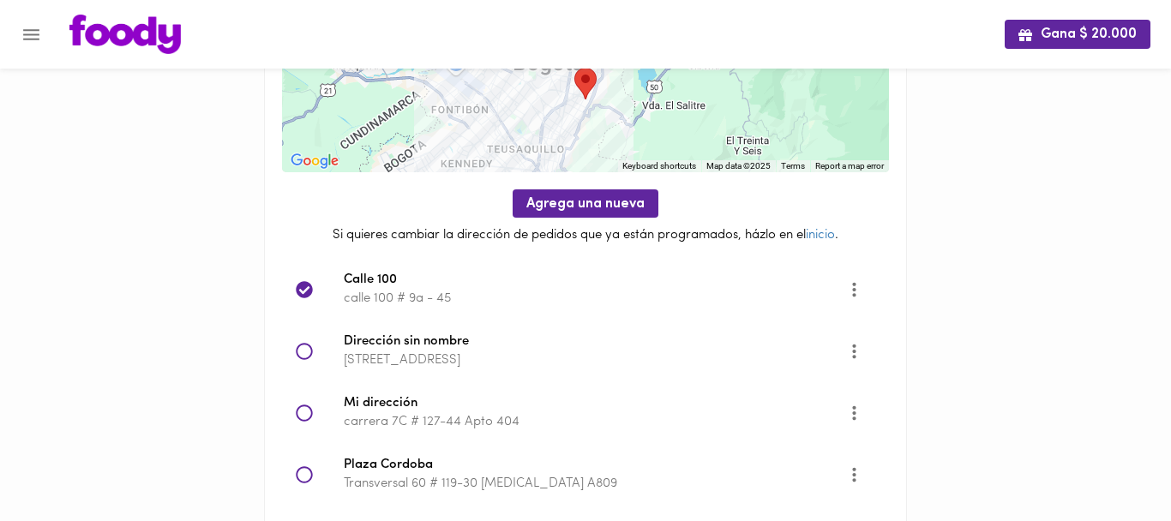
click at [319, 355] on div at bounding box center [320, 351] width 48 height 17
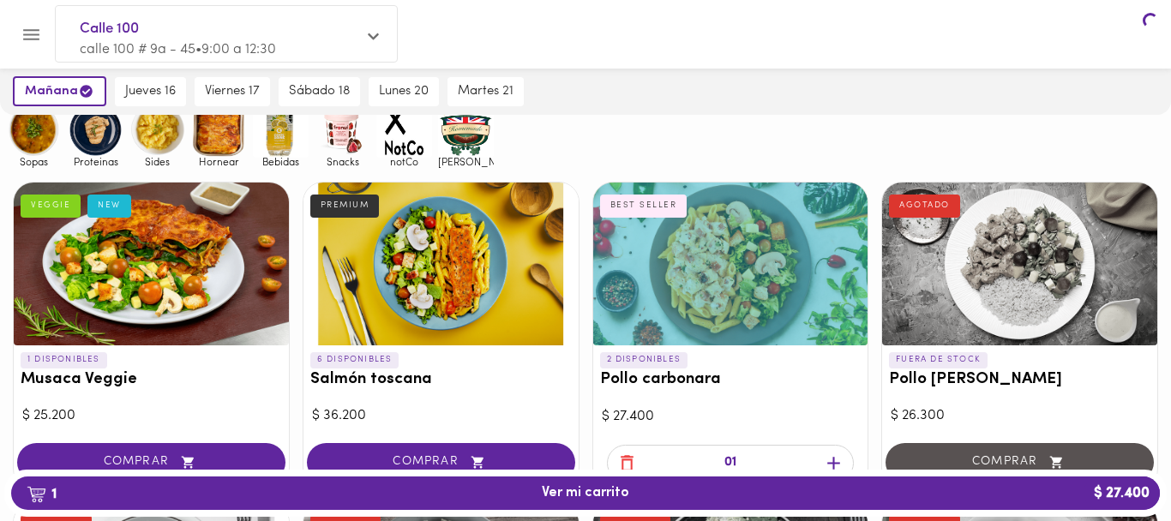
click at [306, 345] on div at bounding box center [440, 264] width 275 height 163
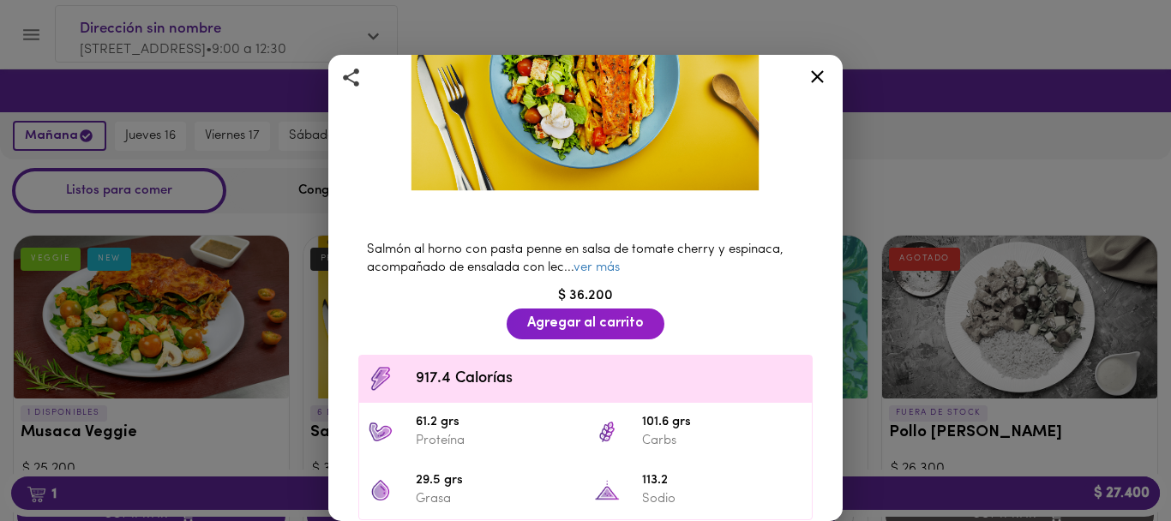
scroll to position [214, 0]
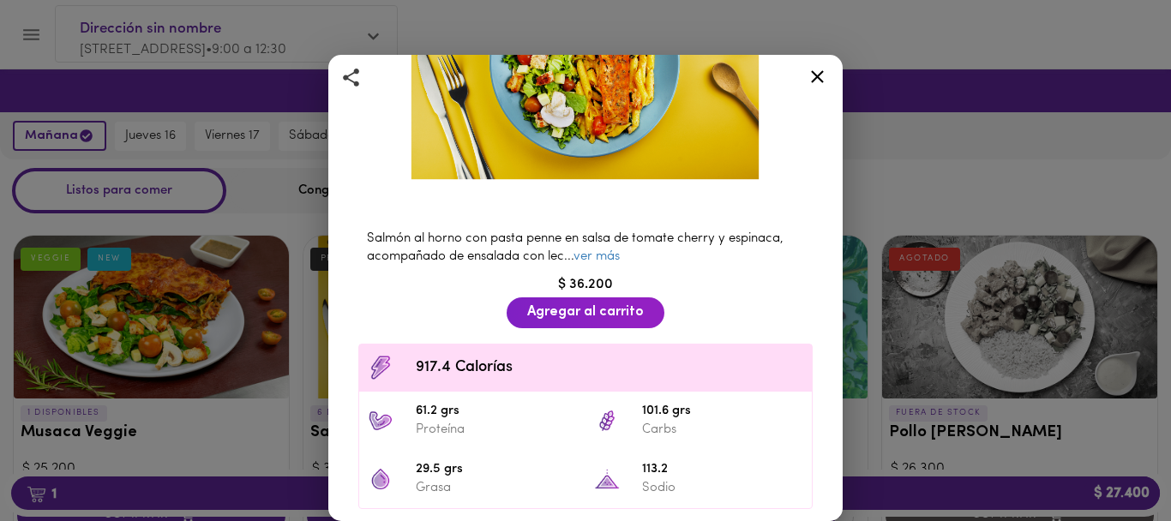
click at [820, 75] on icon at bounding box center [817, 76] width 21 height 21
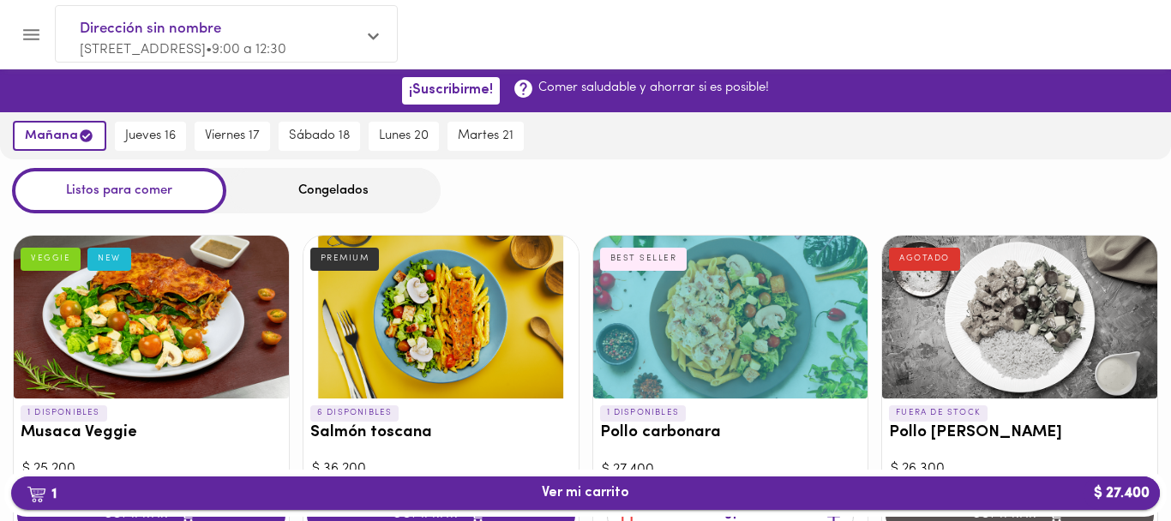
click at [625, 495] on span "1 Ver mi carrito $ 27.400" at bounding box center [585, 493] width 87 height 16
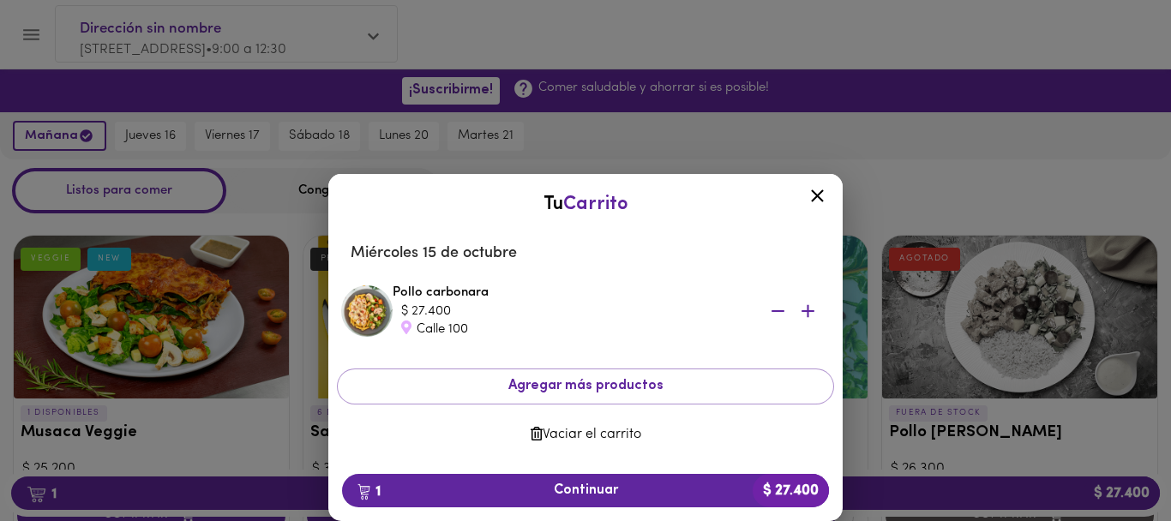
click at [815, 195] on icon at bounding box center [817, 195] width 21 height 21
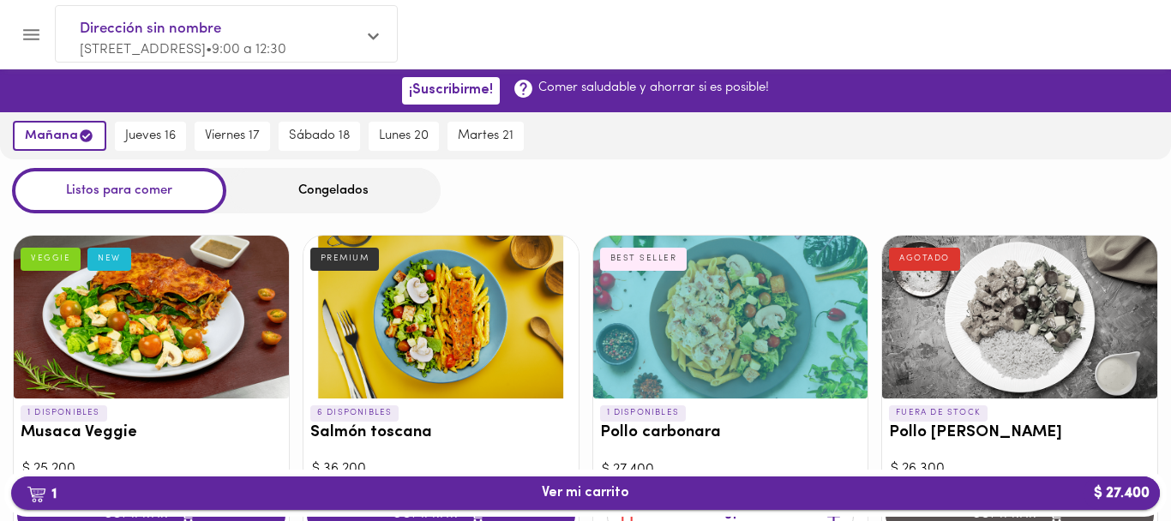
click at [801, 498] on span "1 Ver mi carrito $ 27.400" at bounding box center [585, 493] width 1121 height 16
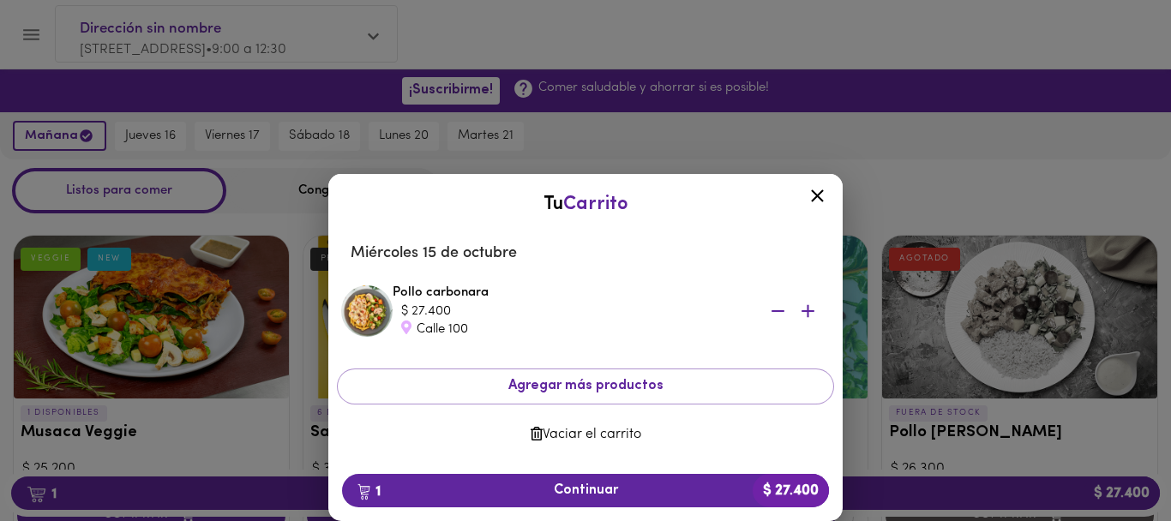
click at [782, 308] on icon "button" at bounding box center [777, 311] width 21 height 21
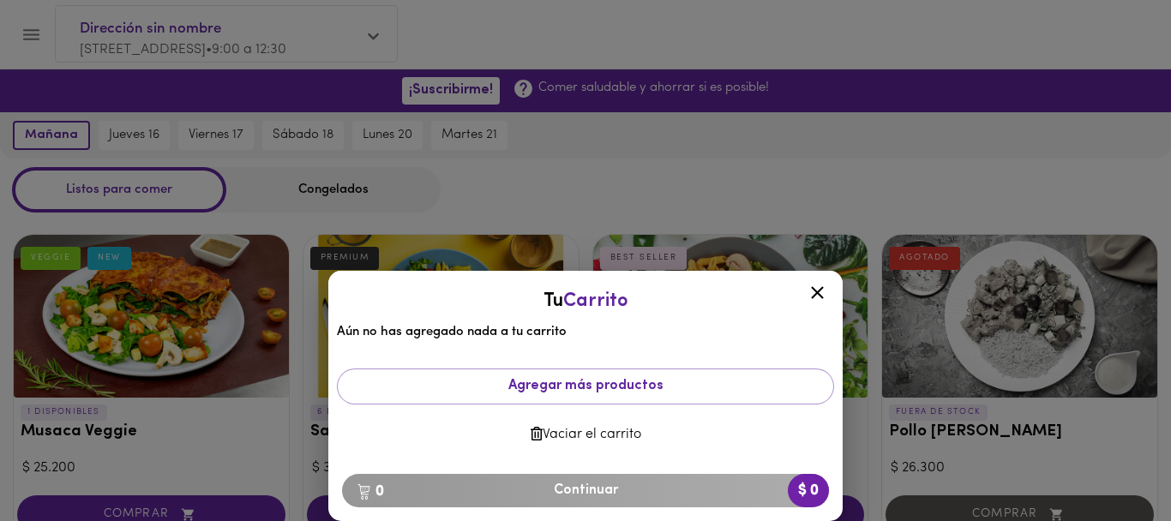
click at [822, 297] on icon at bounding box center [817, 292] width 13 height 13
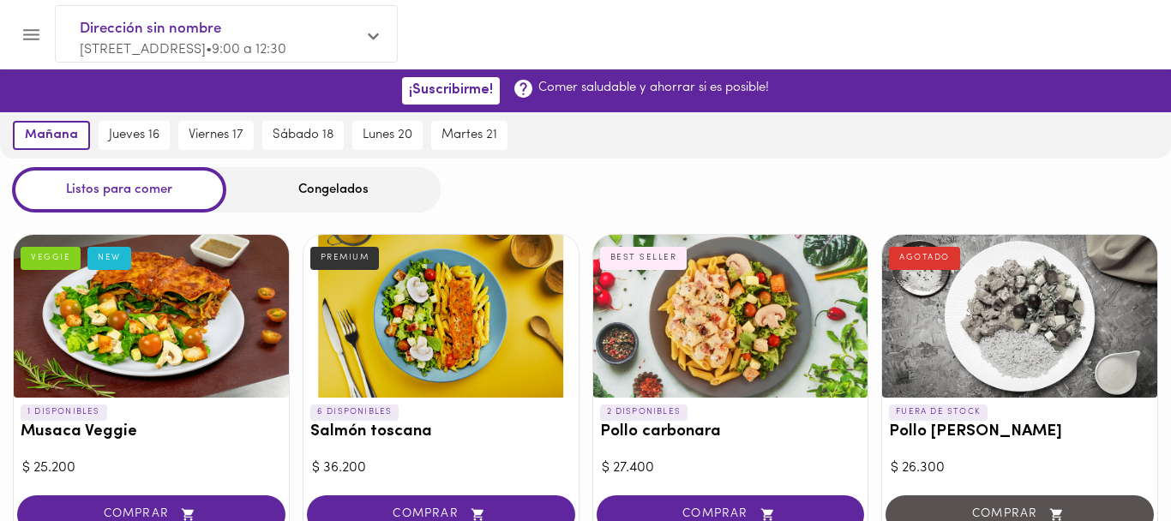
click at [635, 177] on div "Listos para comer Congelados" at bounding box center [585, 189] width 1171 height 45
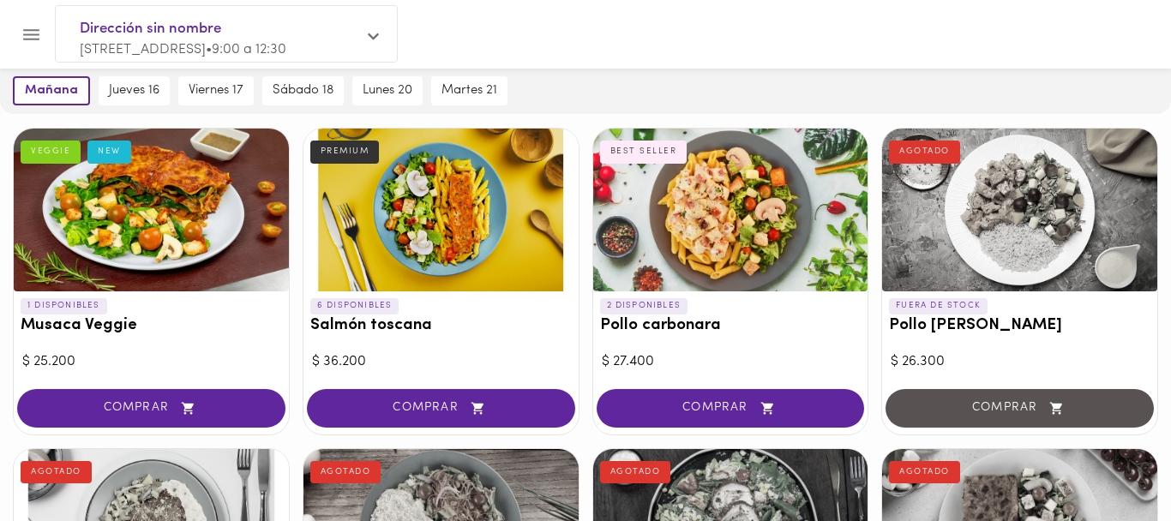
scroll to position [108, 0]
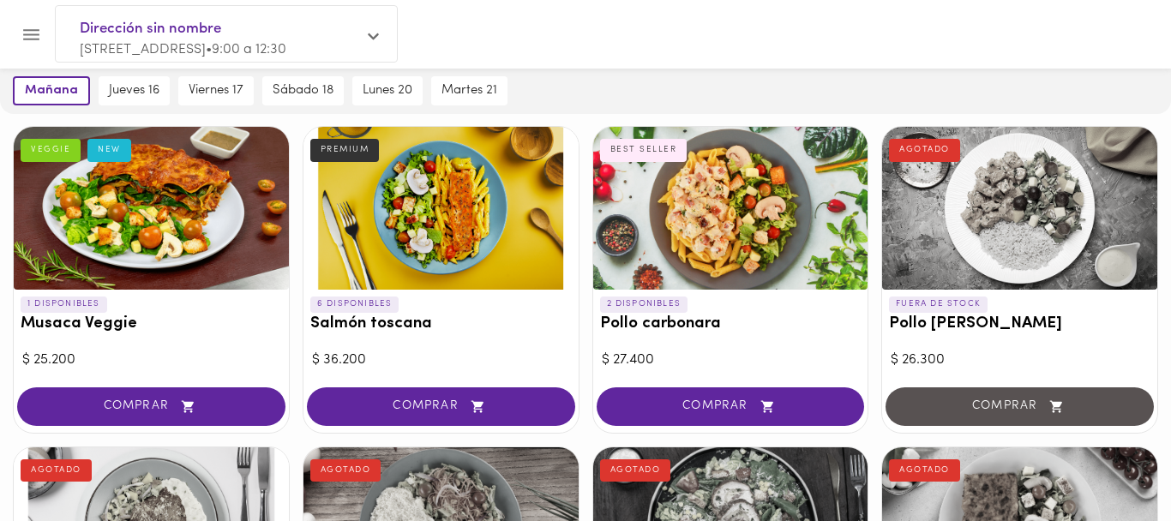
click at [39, 39] on icon "Menu" at bounding box center [31, 34] width 16 height 11
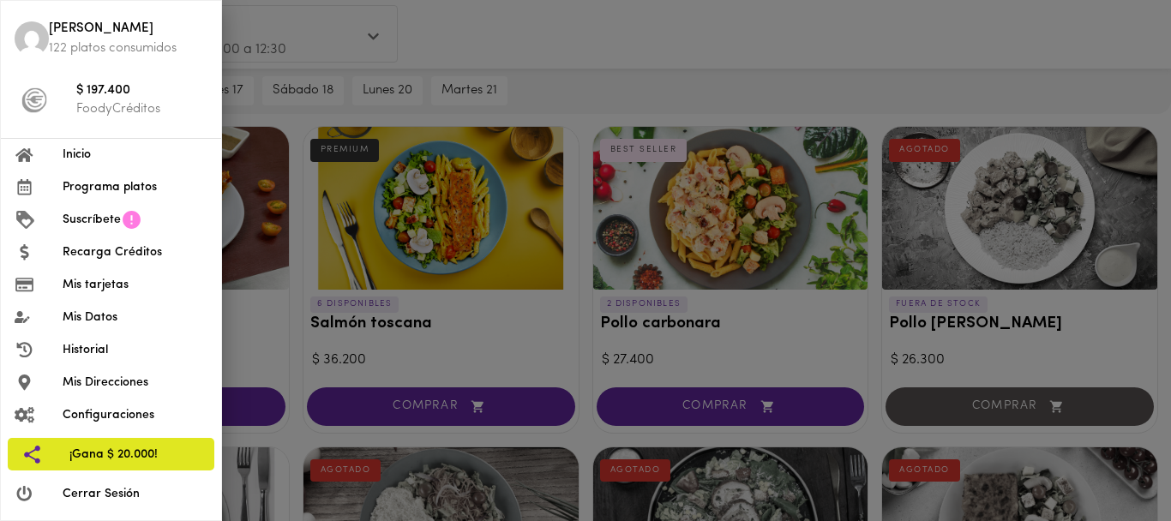
click at [75, 151] on span "Inicio" at bounding box center [135, 155] width 145 height 18
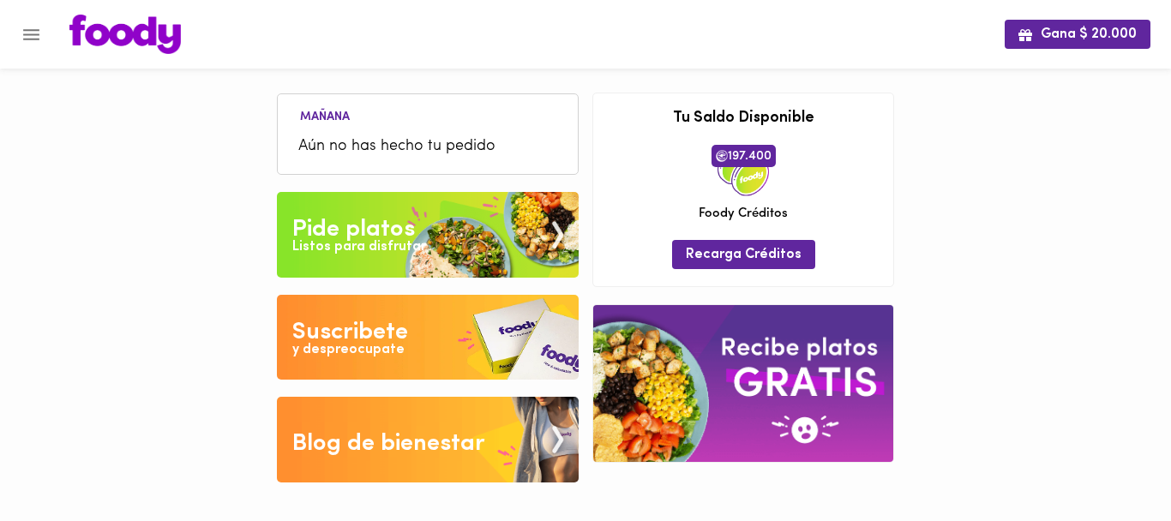
click at [380, 135] on span "Aún no has hecho tu pedido" at bounding box center [427, 146] width 259 height 23
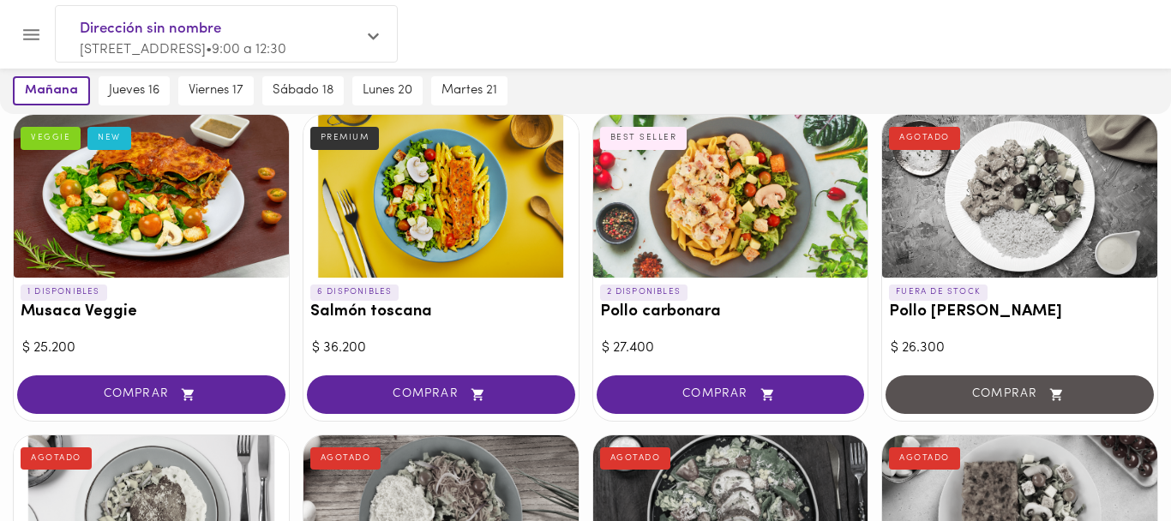
scroll to position [123, 0]
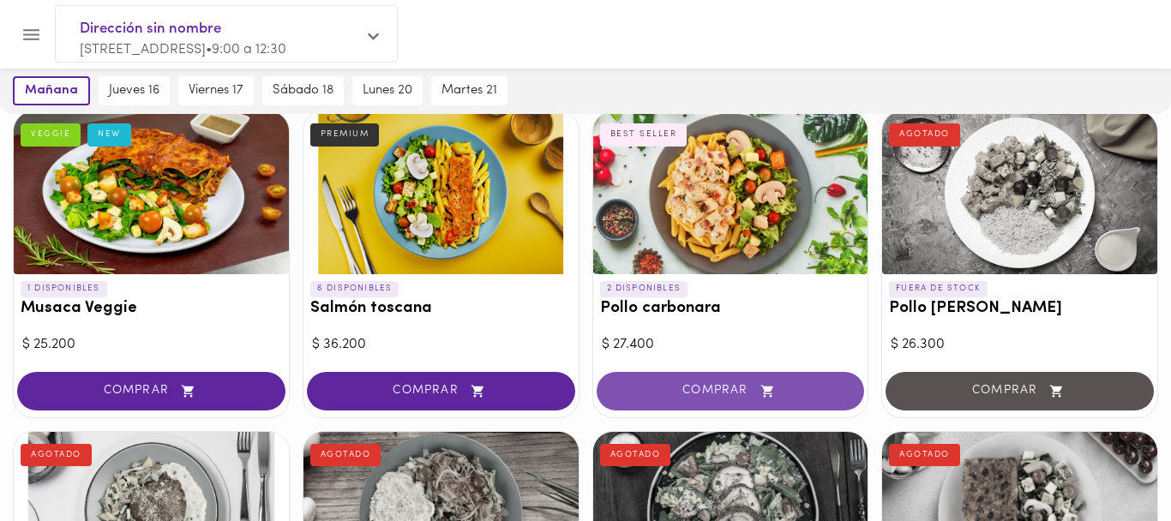
click at [696, 386] on span "COMPRAR" at bounding box center [730, 391] width 225 height 15
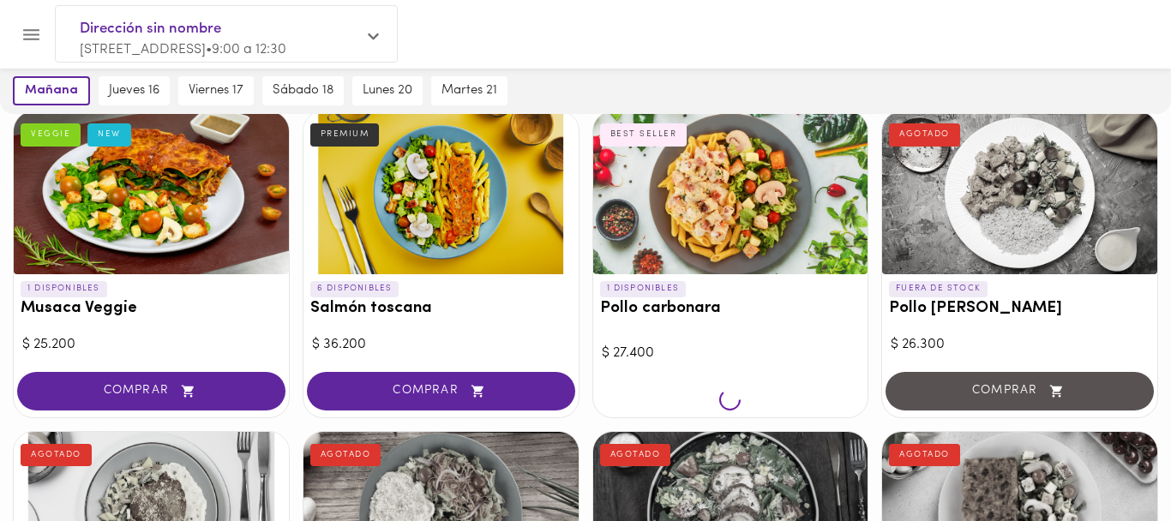
scroll to position [124, 0]
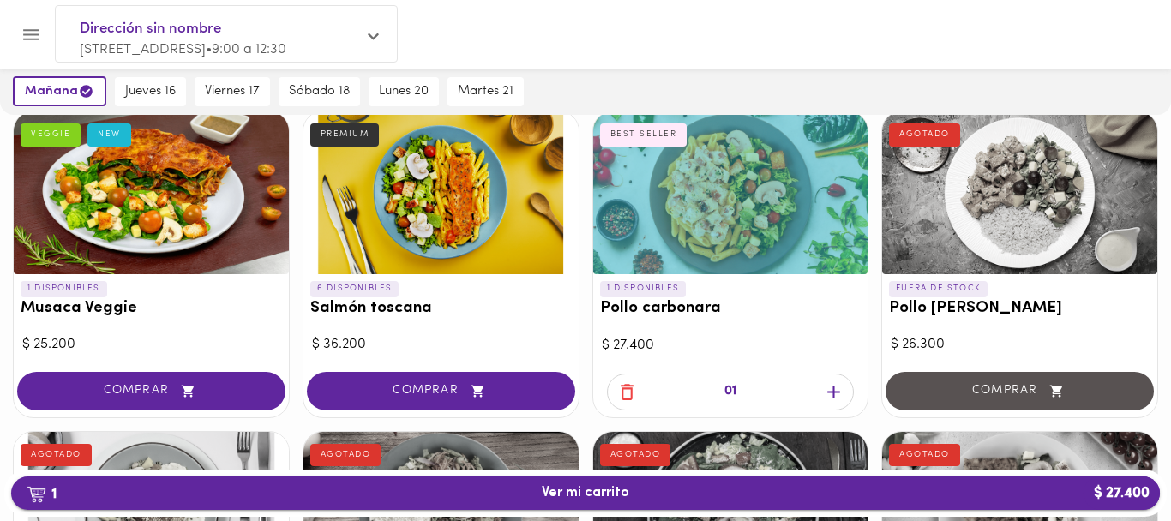
click at [711, 498] on span "1 Ver mi carrito $ 27.400" at bounding box center [585, 493] width 1121 height 16
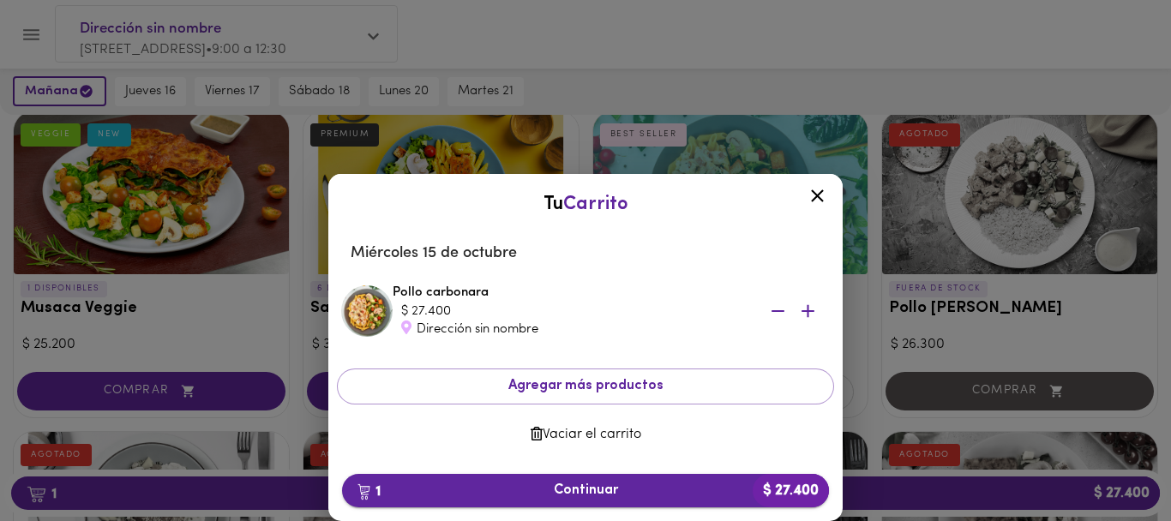
click at [639, 488] on span "1 Continuar $ 27.400" at bounding box center [585, 491] width 459 height 16
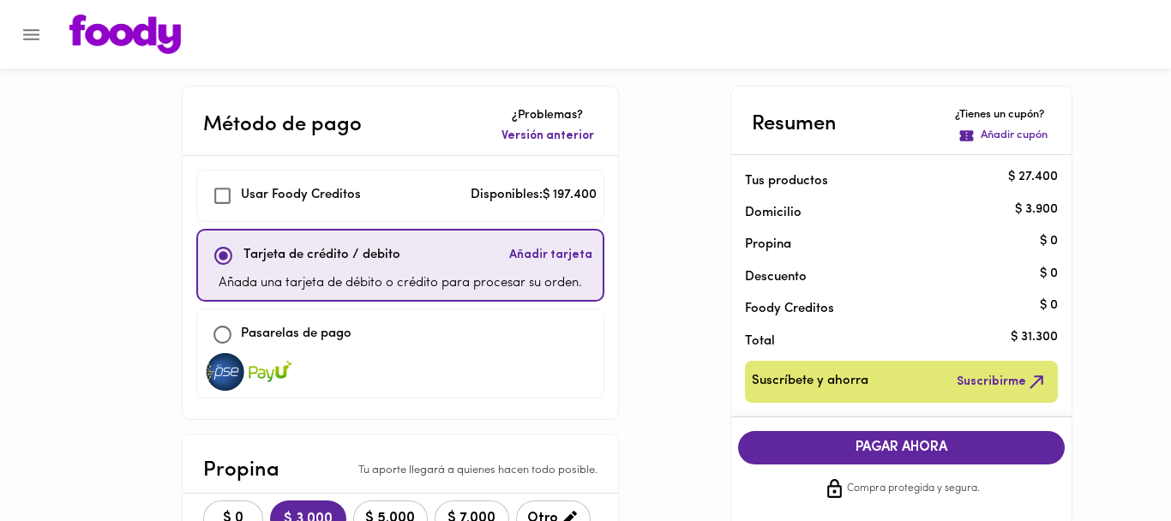
checkbox input "true"
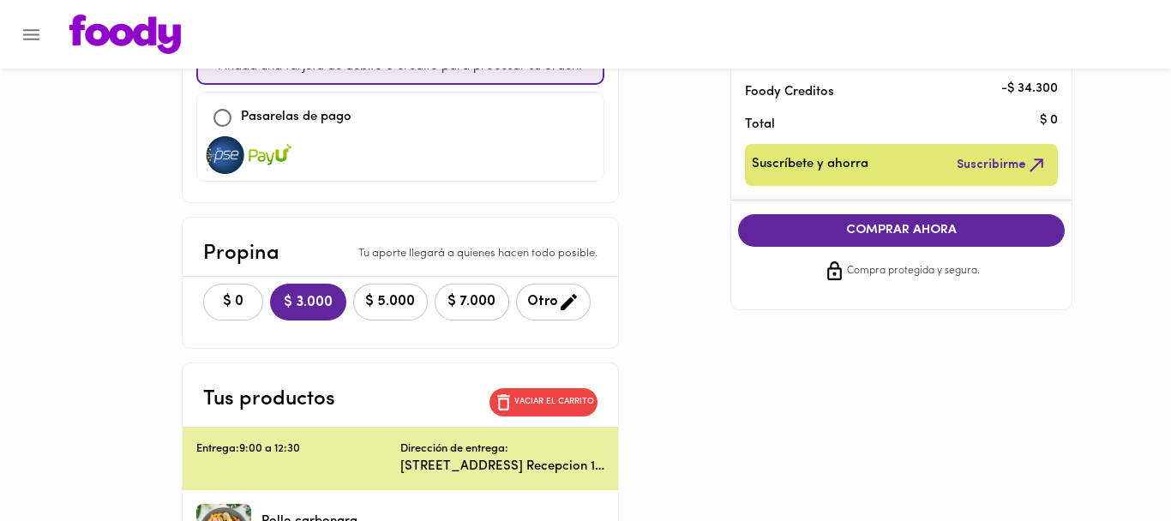
scroll to position [207, 0]
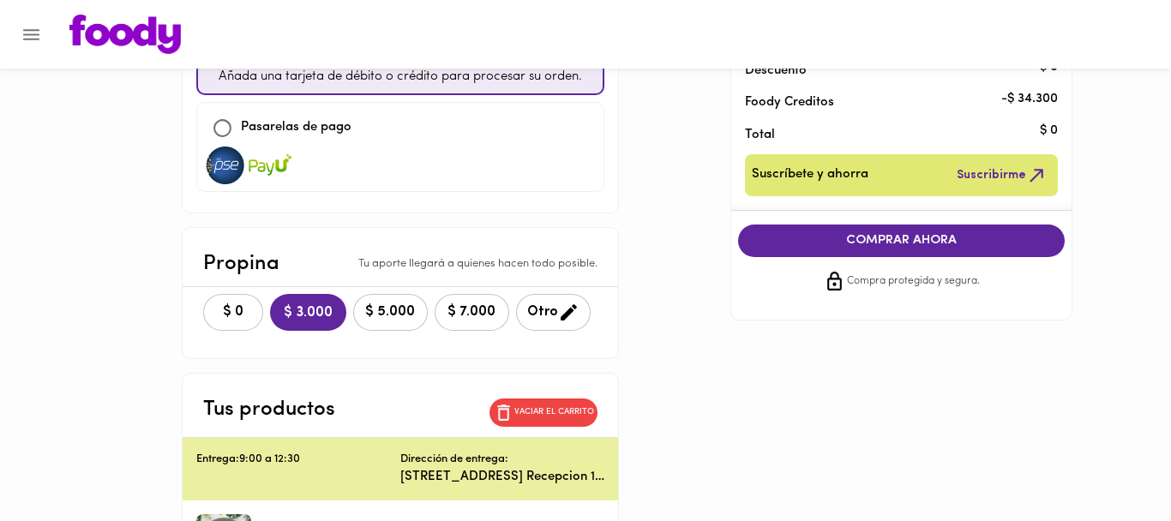
click at [789, 236] on span "COMPRAR AHORA" at bounding box center [901, 240] width 293 height 15
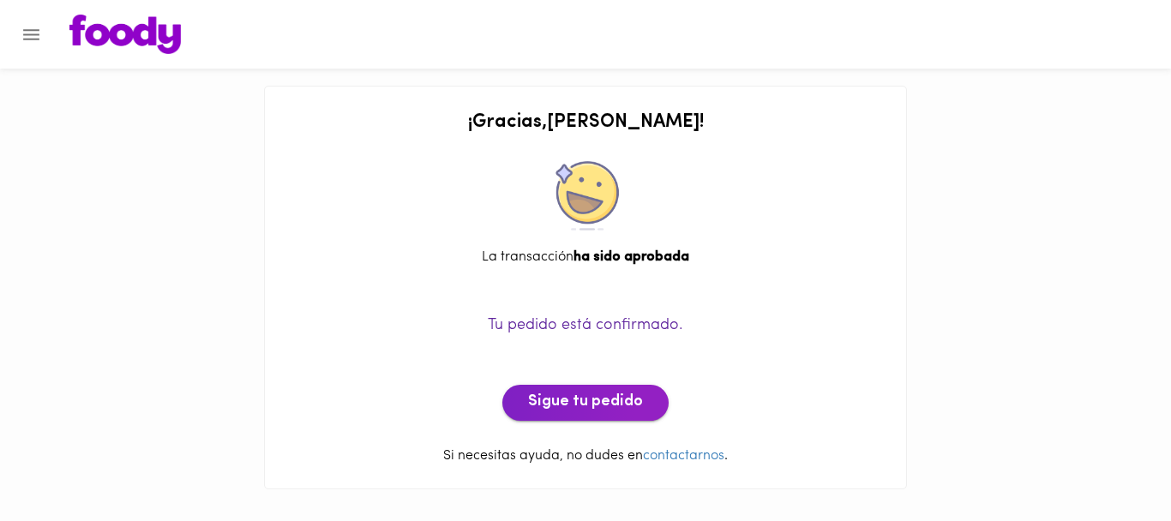
click at [533, 415] on button "Sigue tu pedido" at bounding box center [585, 403] width 166 height 36
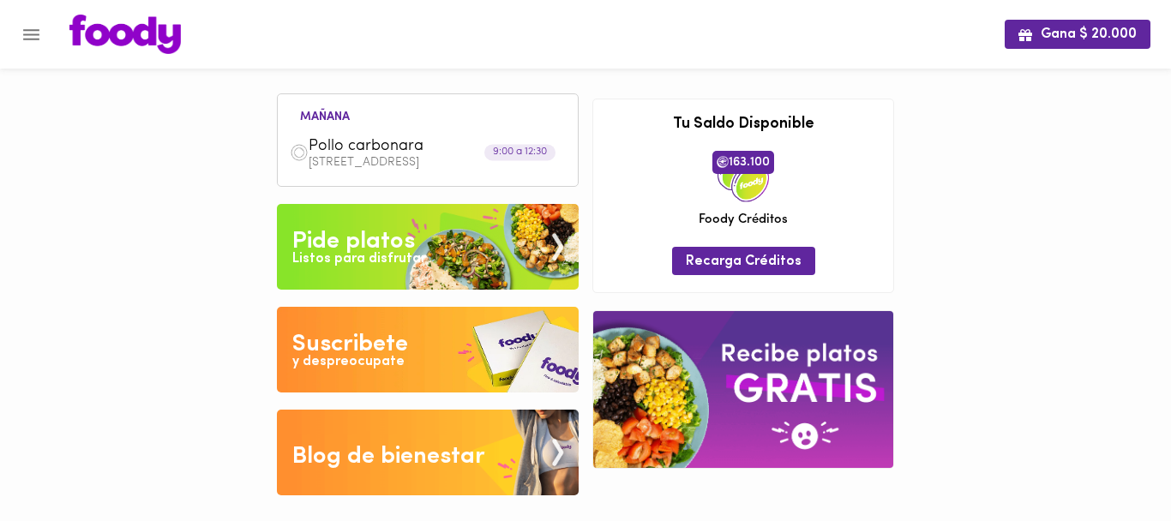
click at [34, 25] on icon "Menu" at bounding box center [31, 34] width 21 height 21
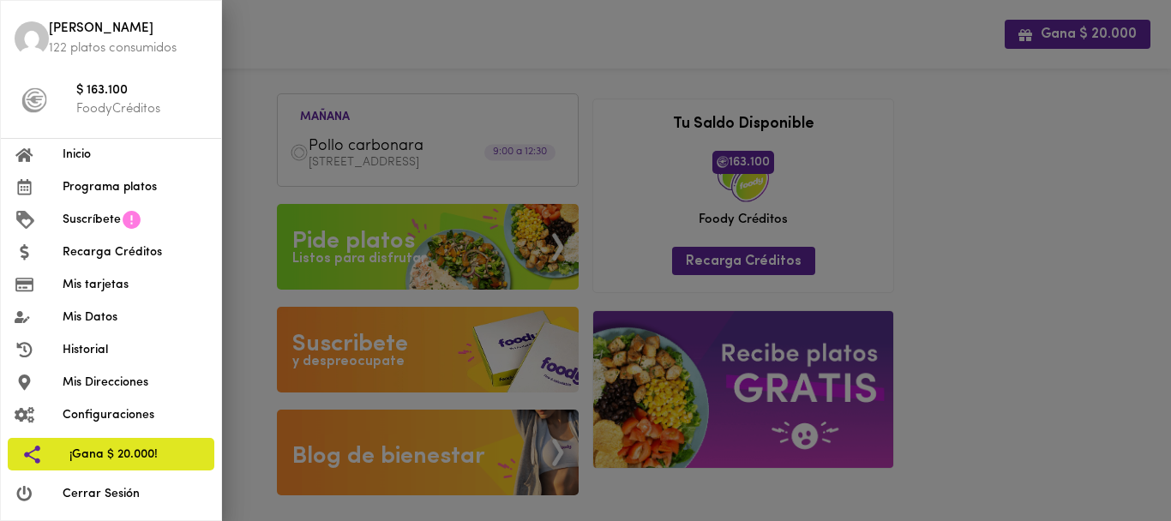
click at [76, 494] on span "Cerrar Sesión" at bounding box center [135, 494] width 145 height 18
